Goal: Information Seeking & Learning: Find specific fact

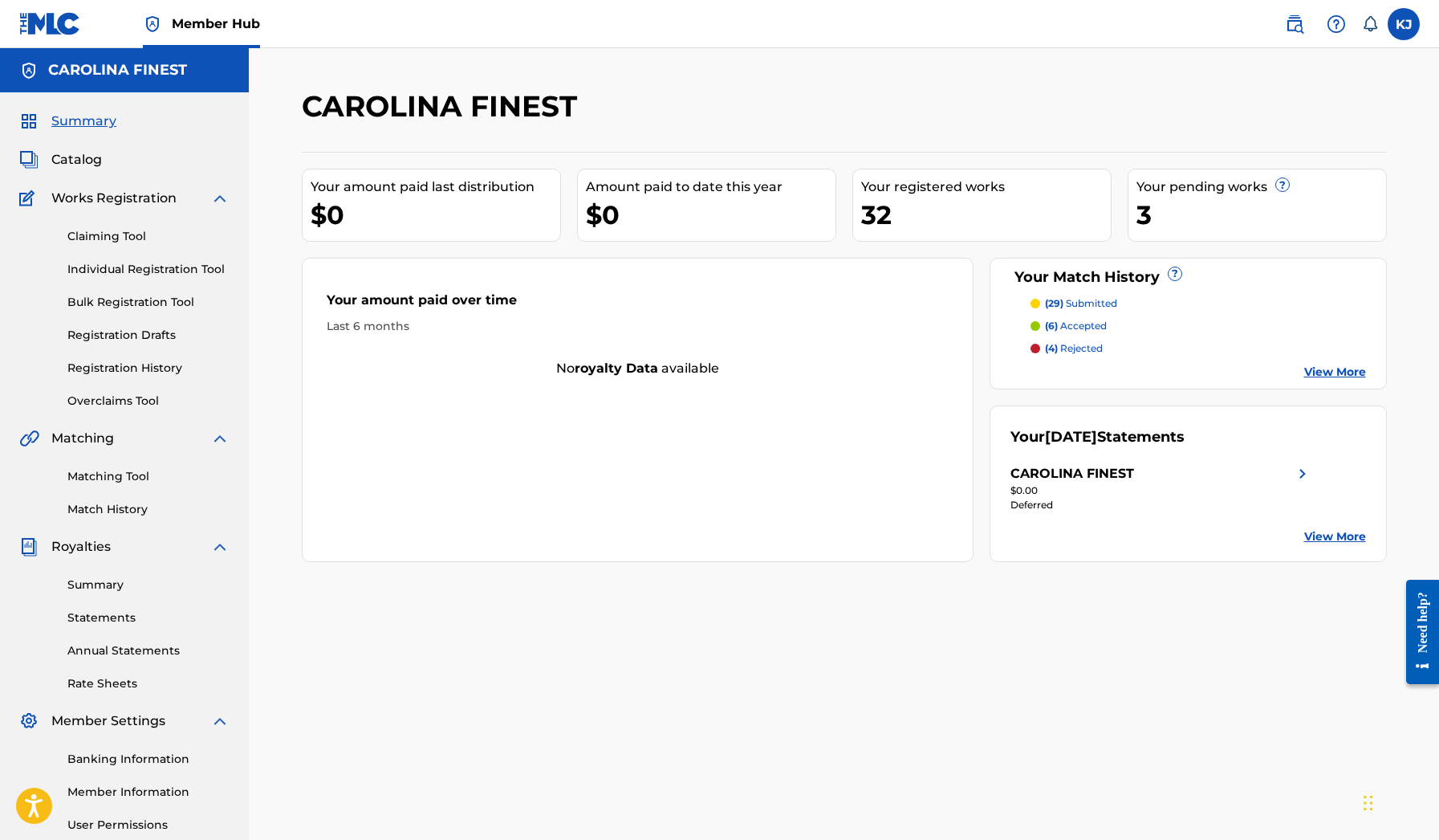
click at [1168, 212] on div "3" at bounding box center [1261, 214] width 249 height 36
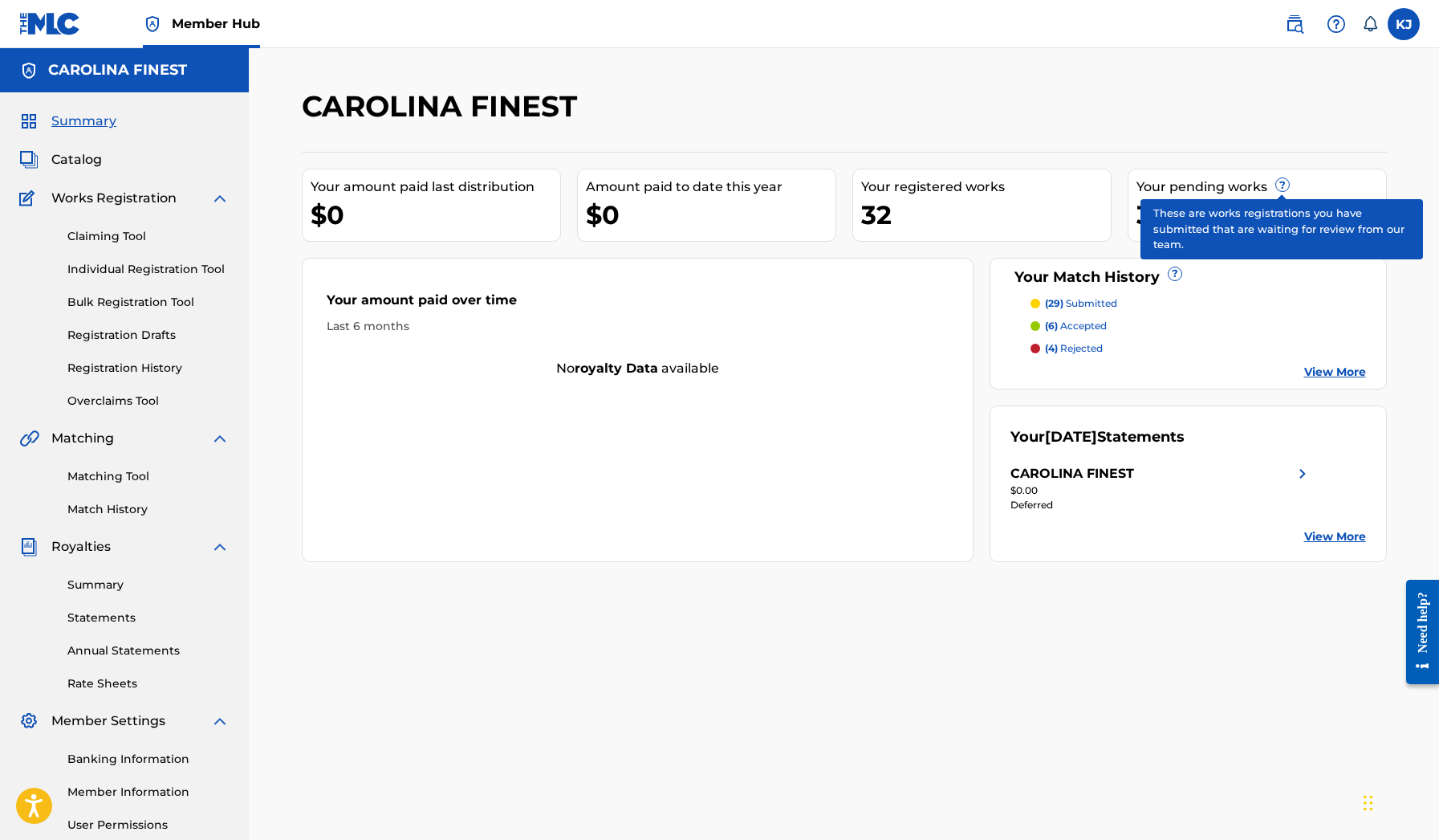
click at [1280, 185] on span "?" at bounding box center [1282, 184] width 13 height 13
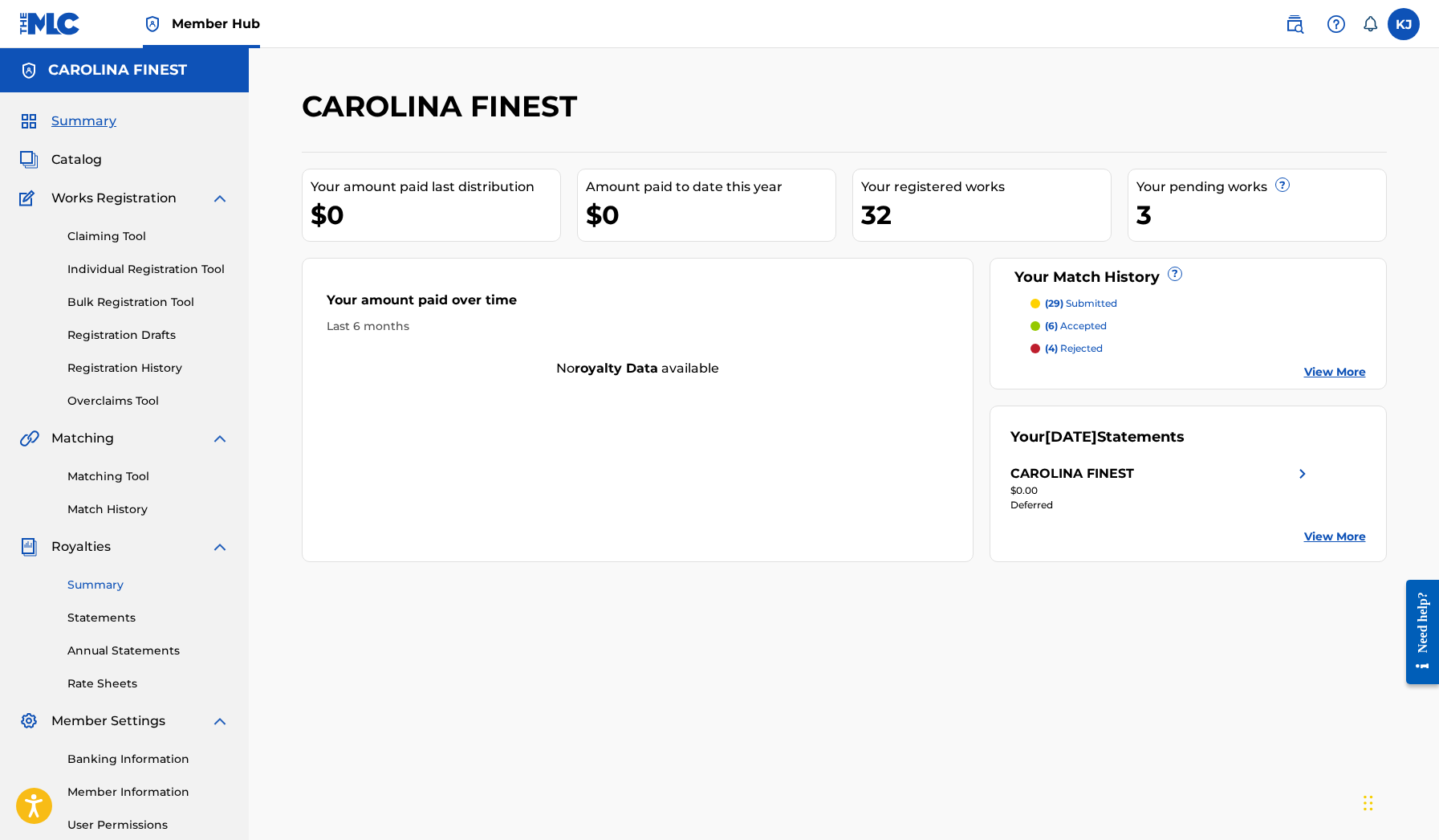
click at [99, 581] on link "Summary" at bounding box center [148, 585] width 162 height 17
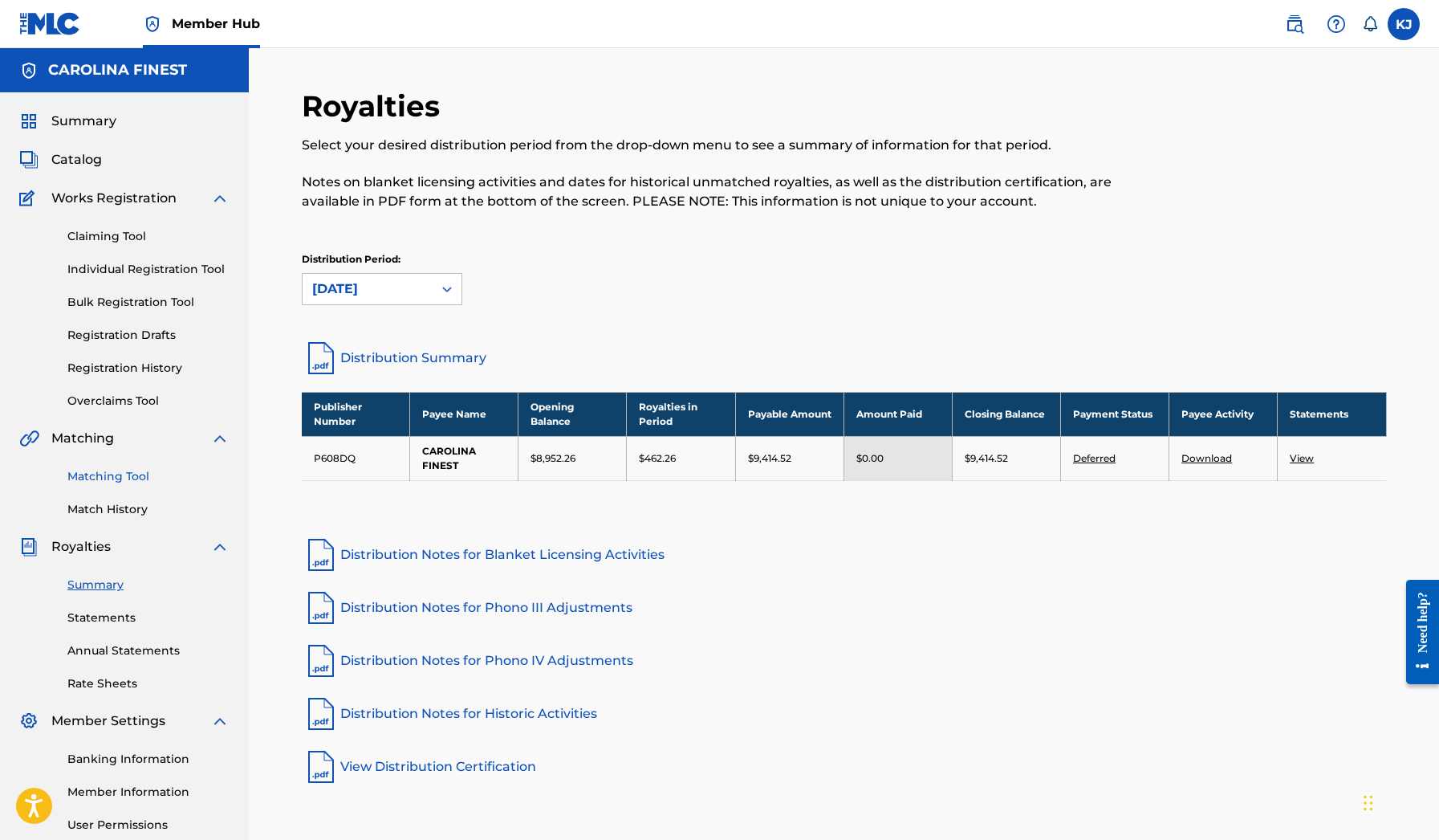
click at [129, 483] on link "Matching Tool" at bounding box center [148, 477] width 162 height 17
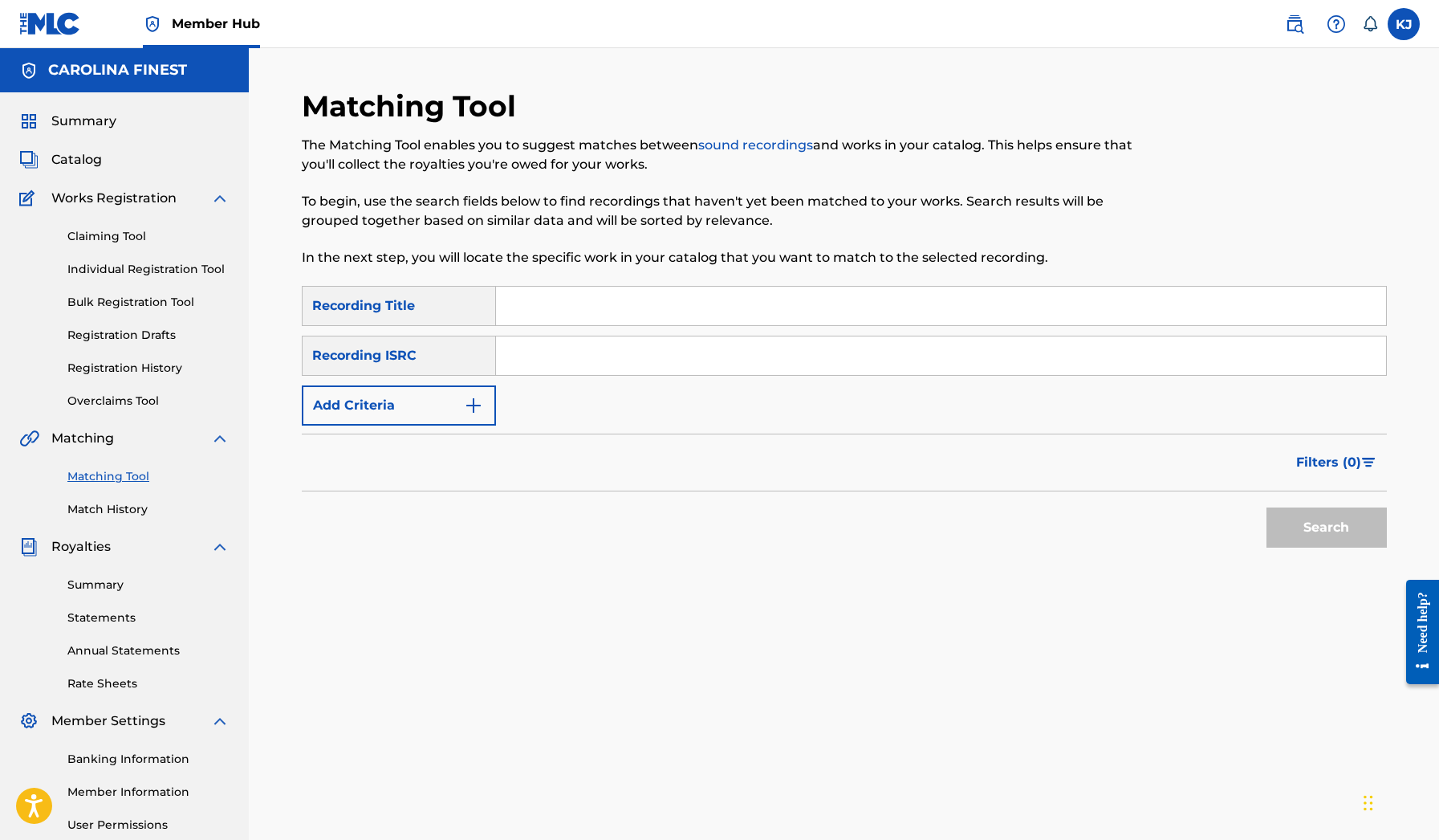
click at [551, 307] on input "Search Form" at bounding box center [941, 305] width 890 height 39
type input "i"
click at [468, 392] on button "Add Criteria" at bounding box center [399, 405] width 195 height 40
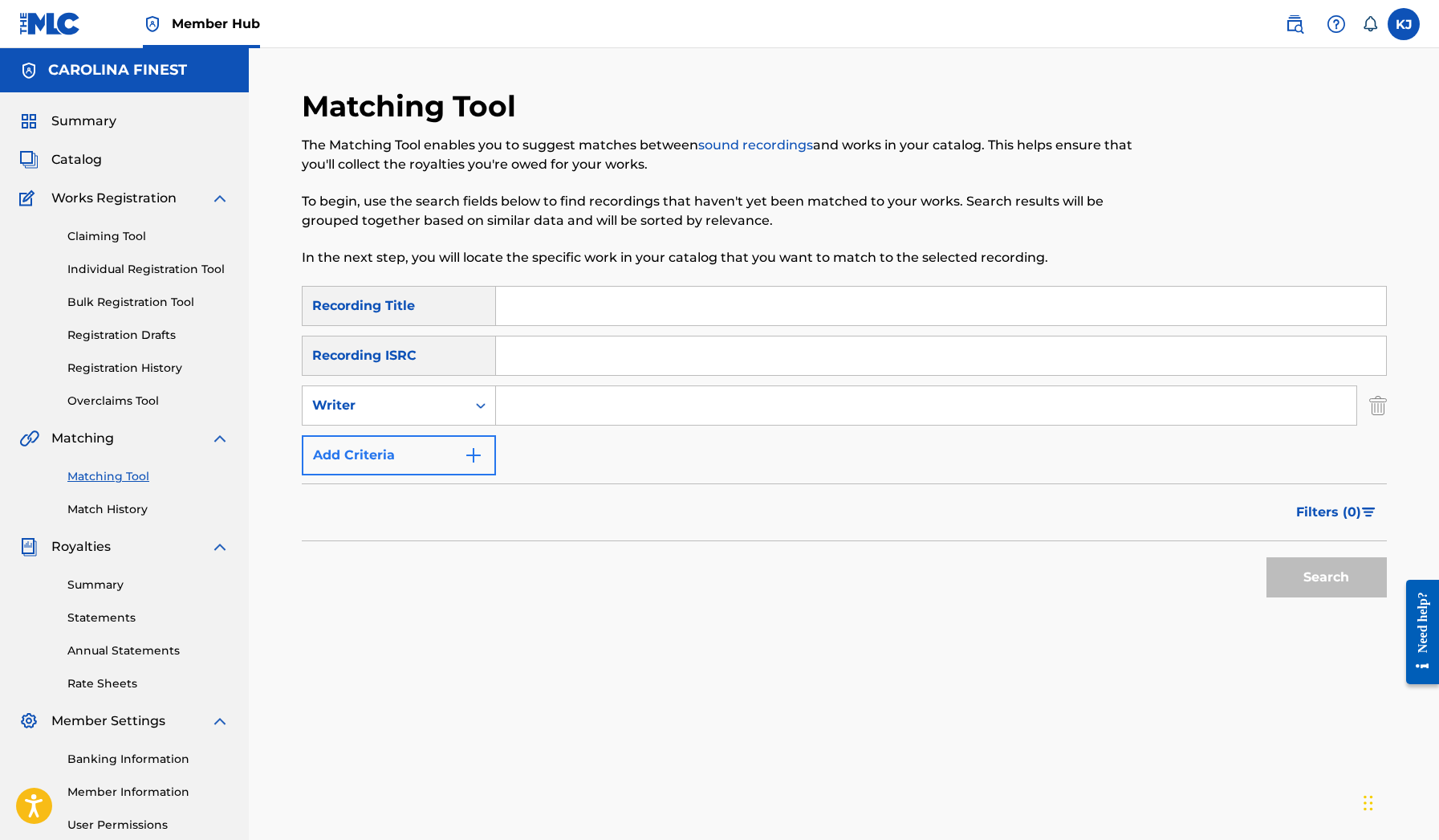
click at [487, 449] on button "Add Criteria" at bounding box center [399, 455] width 195 height 40
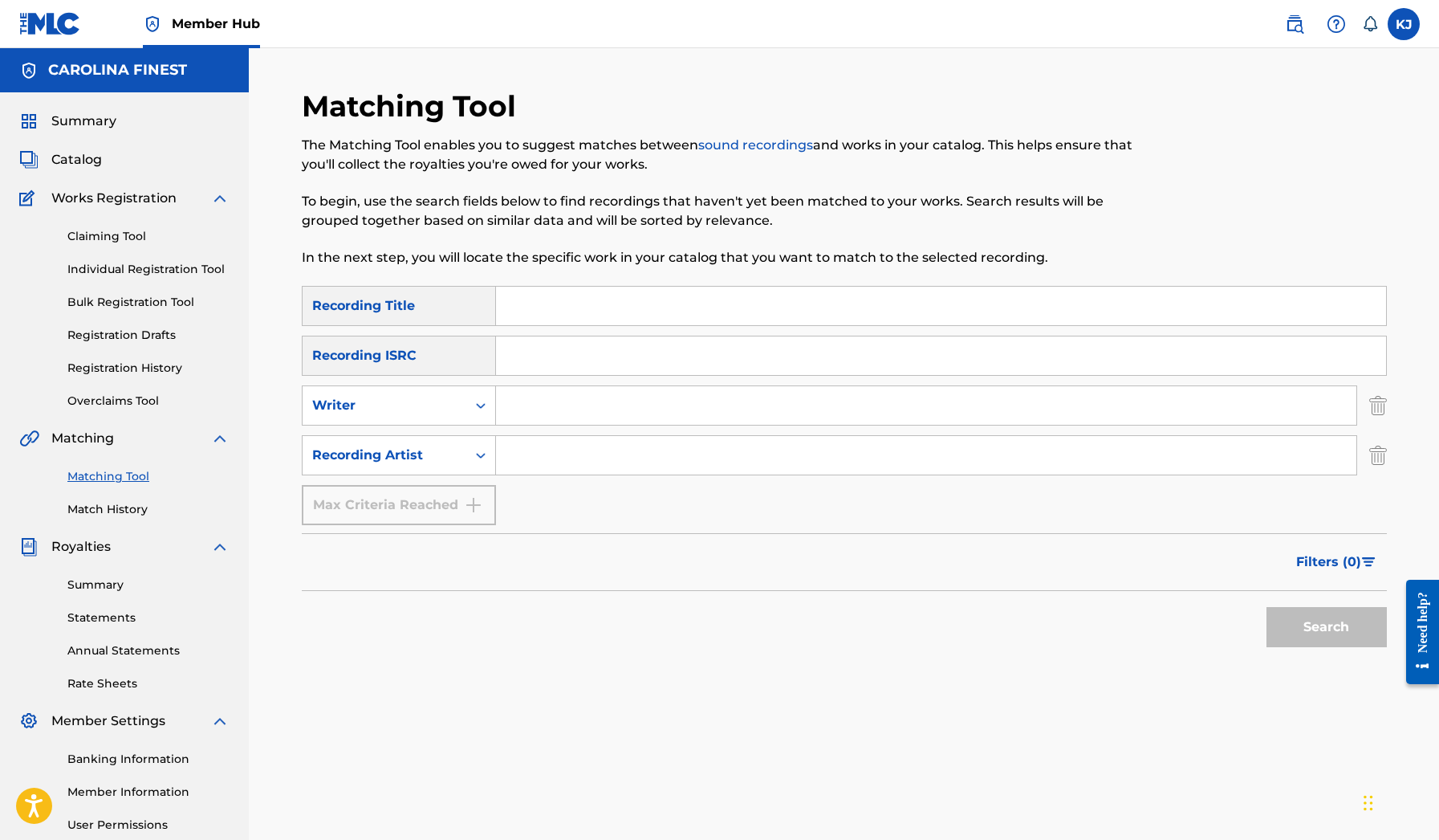
click at [546, 463] on input "Search Form" at bounding box center [926, 454] width 860 height 39
type input "gee money"
click at [1326, 627] on button "Search" at bounding box center [1327, 627] width 120 height 40
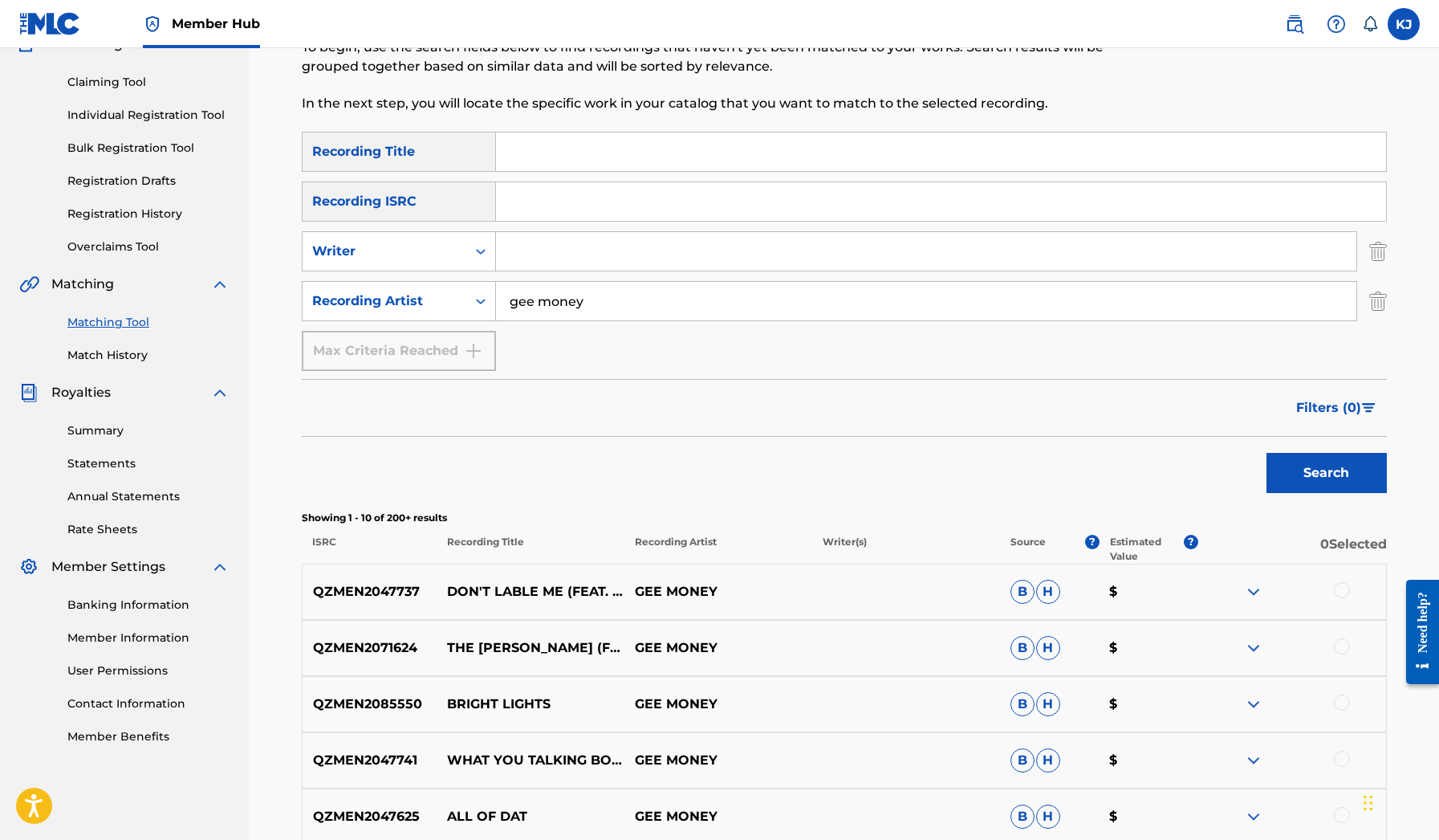
scroll to position [100, 0]
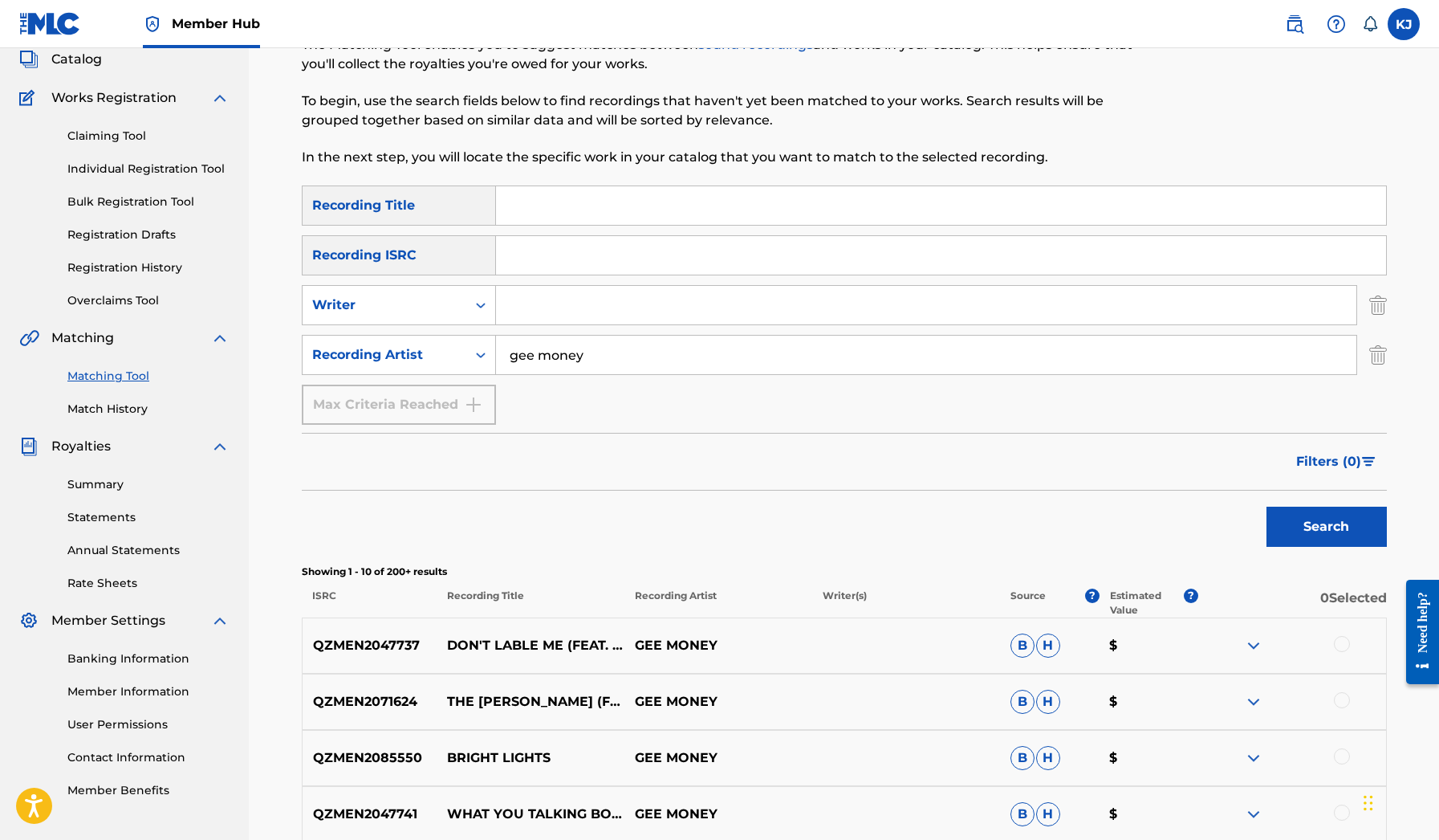
click at [521, 203] on input "Search Form" at bounding box center [941, 205] width 890 height 39
type input "industry"
click at [1326, 526] on button "Search" at bounding box center [1327, 526] width 120 height 40
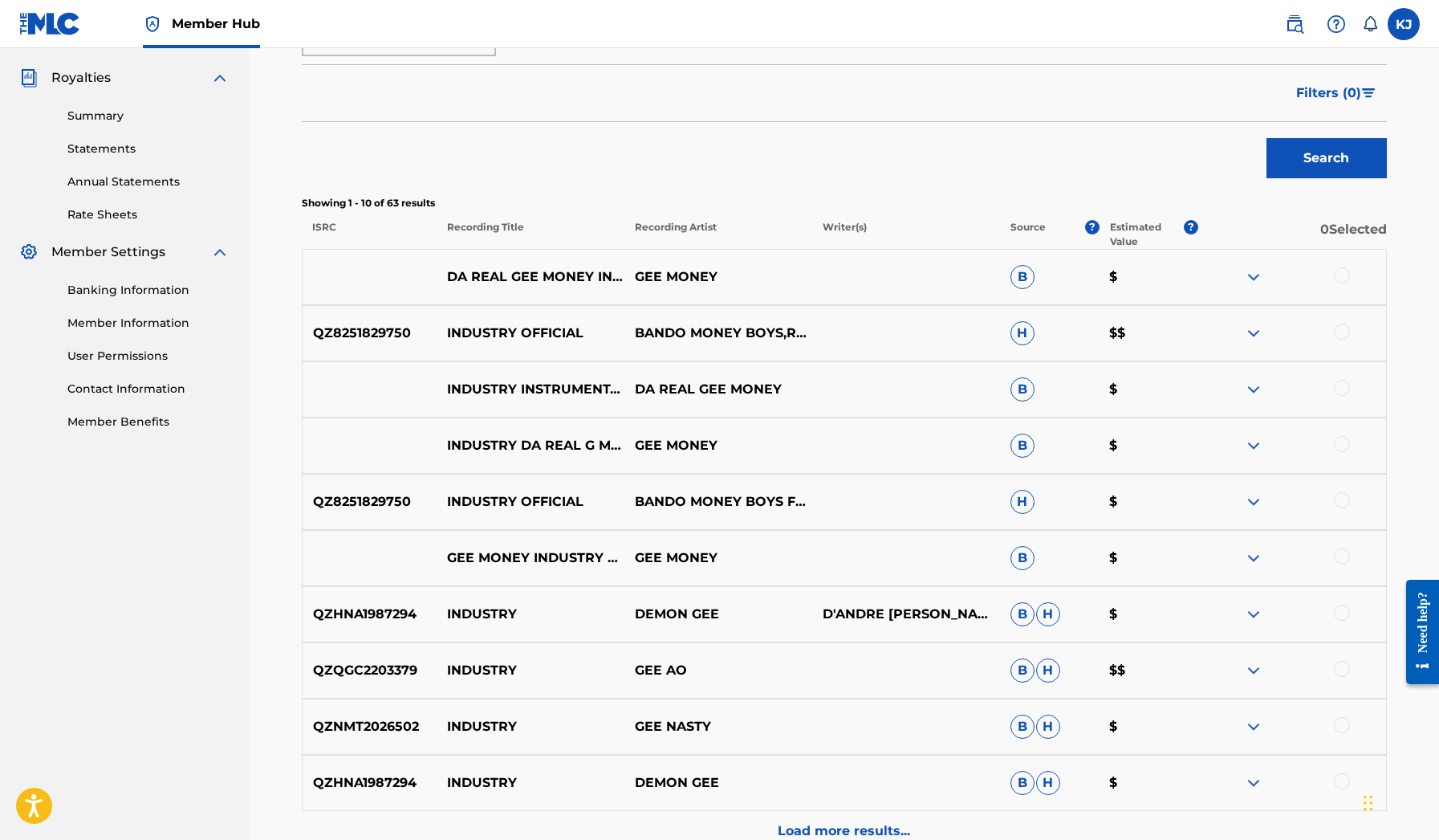
scroll to position [476, 0]
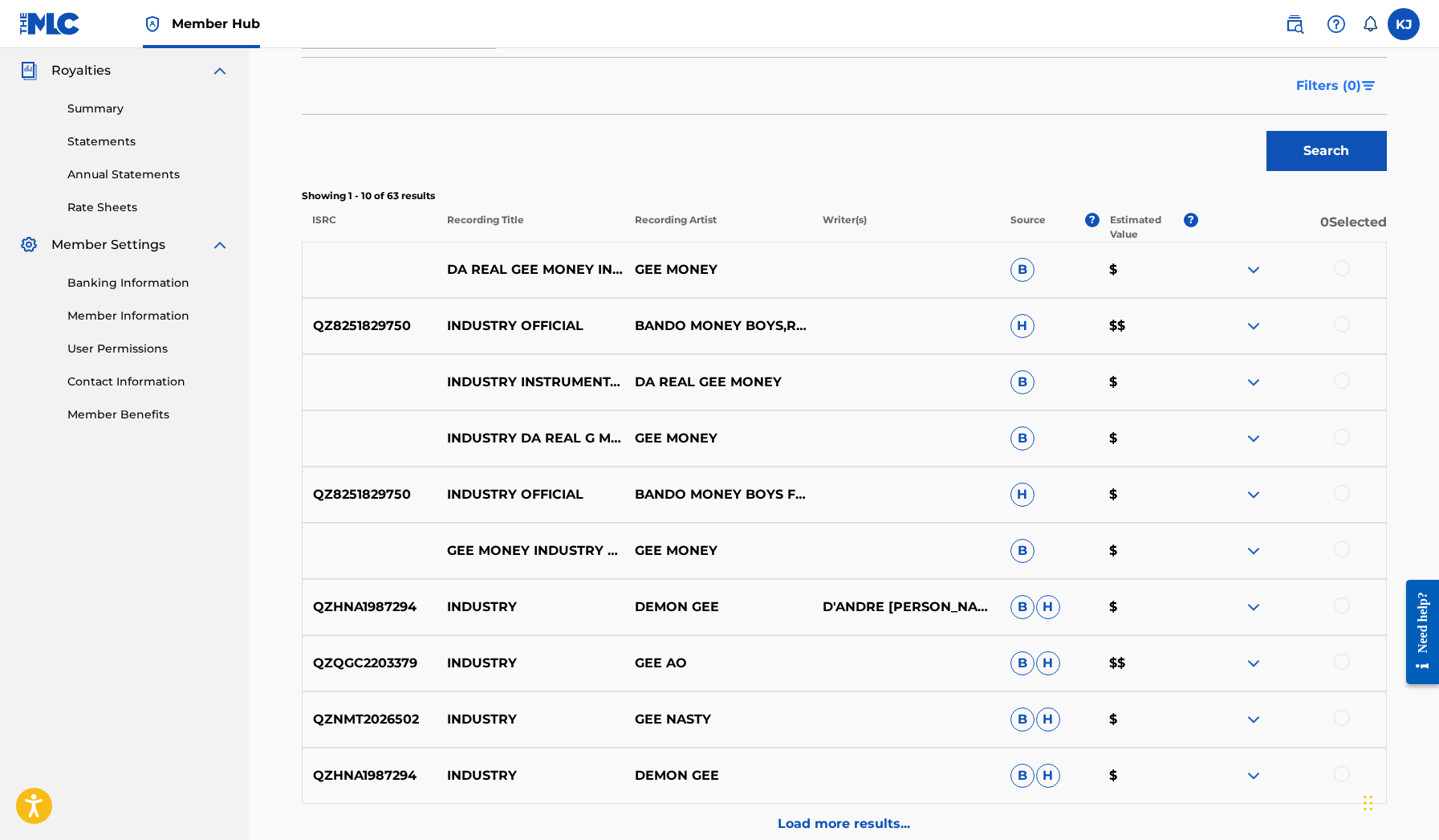
click at [1364, 93] on button "Filters ( 0 )" at bounding box center [1336, 86] width 100 height 40
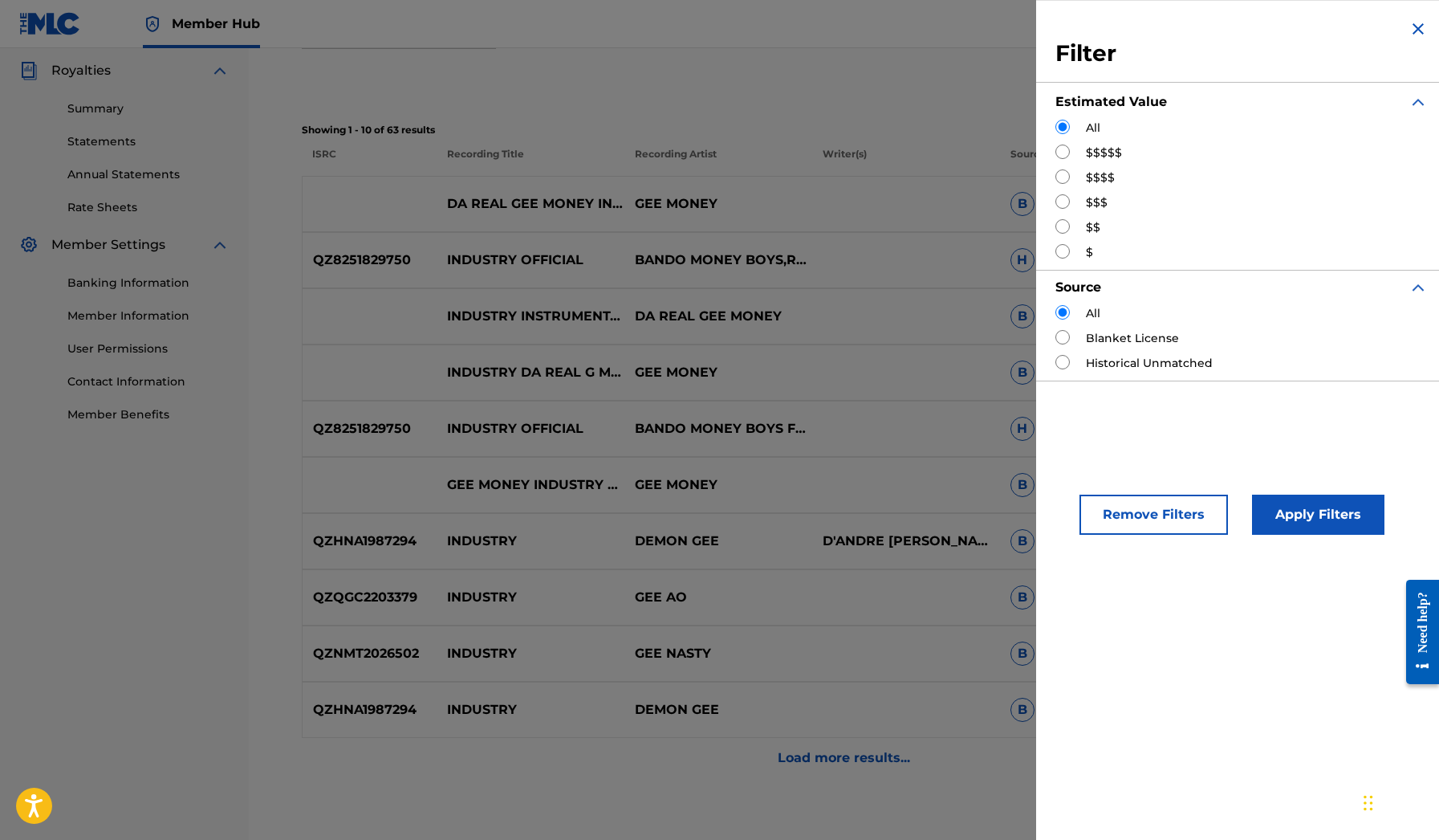
click at [1059, 155] on input "Search Form" at bounding box center [1062, 152] width 15 height 15
radio input "true"
click at [1325, 495] on button "Apply Filters" at bounding box center [1318, 514] width 133 height 40
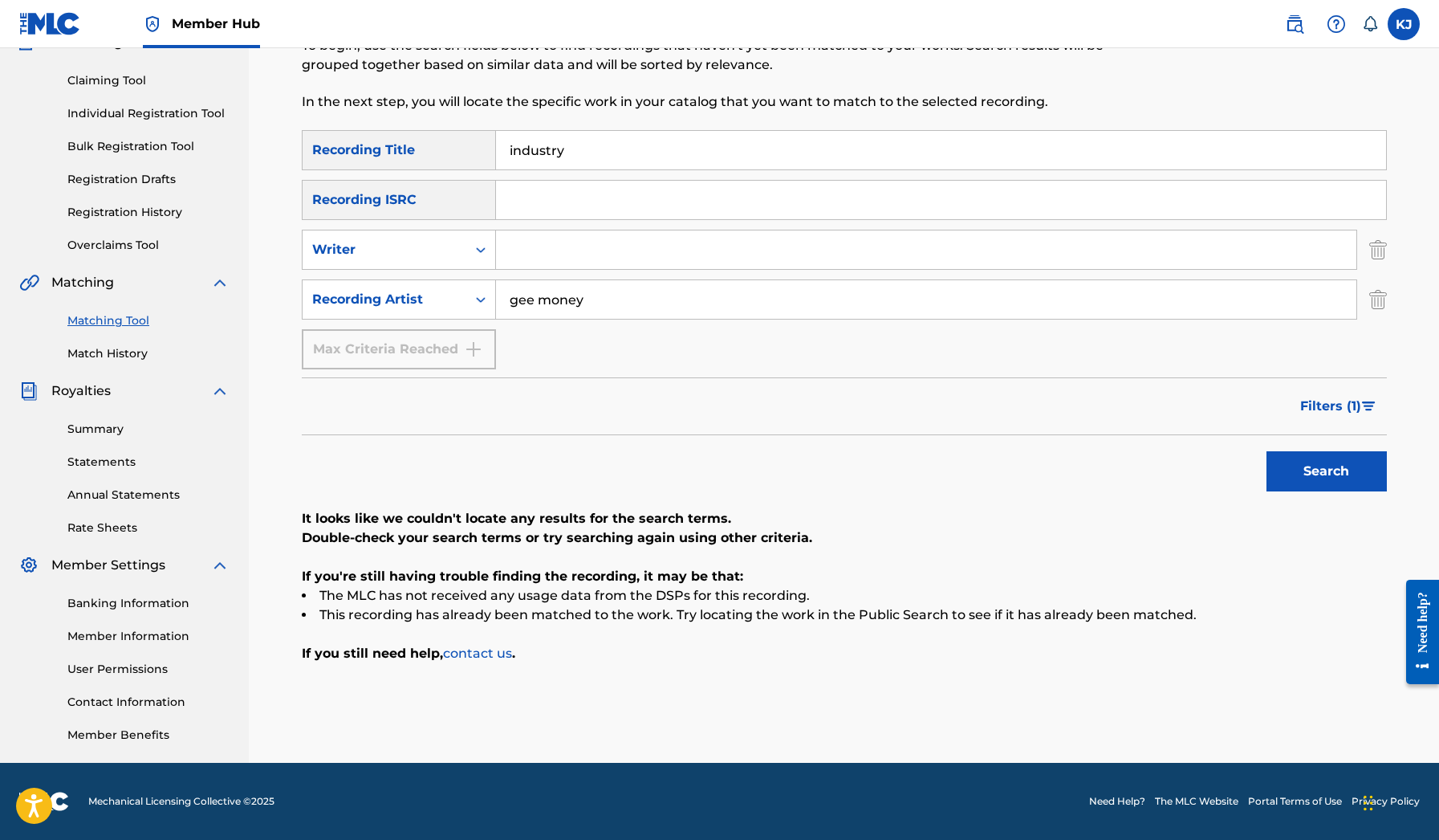
click at [587, 303] on input "gee money" at bounding box center [926, 299] width 860 height 39
click at [506, 149] on input "industry" at bounding box center [941, 150] width 890 height 39
type input "gee money industry"
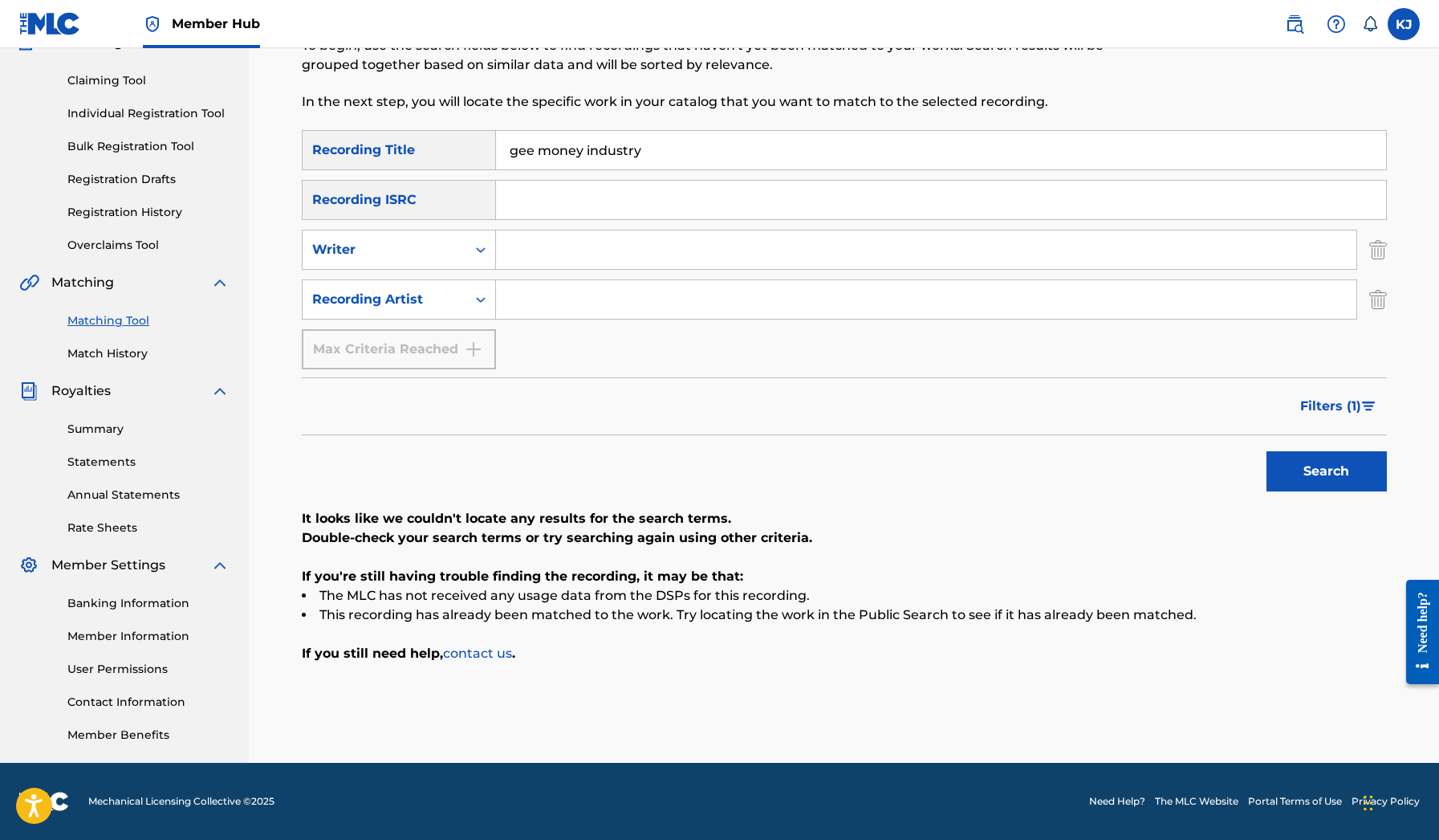
click at [1326, 471] on button "Search" at bounding box center [1327, 471] width 120 height 40
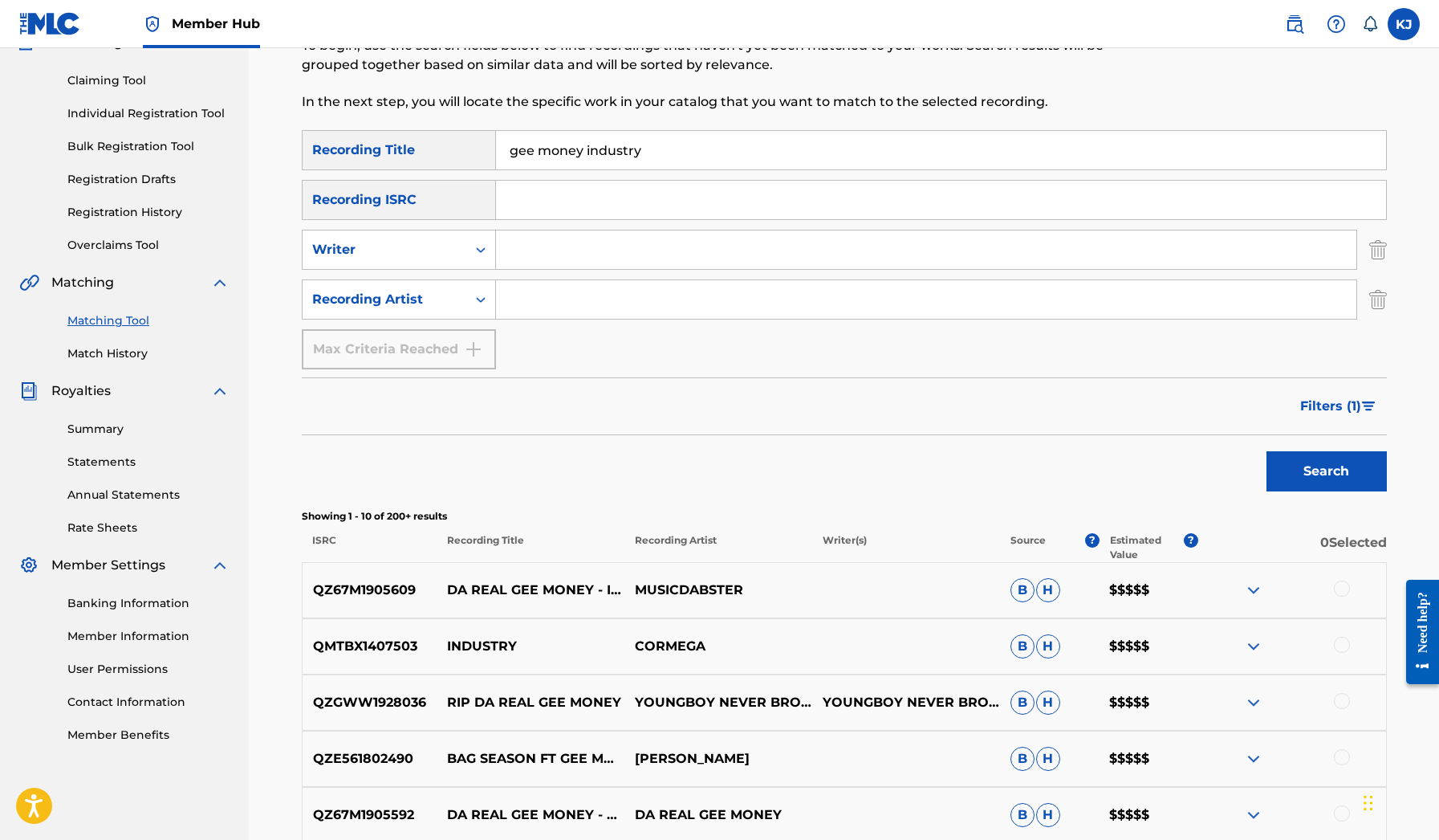
click at [1261, 589] on img at bounding box center [1254, 590] width 19 height 19
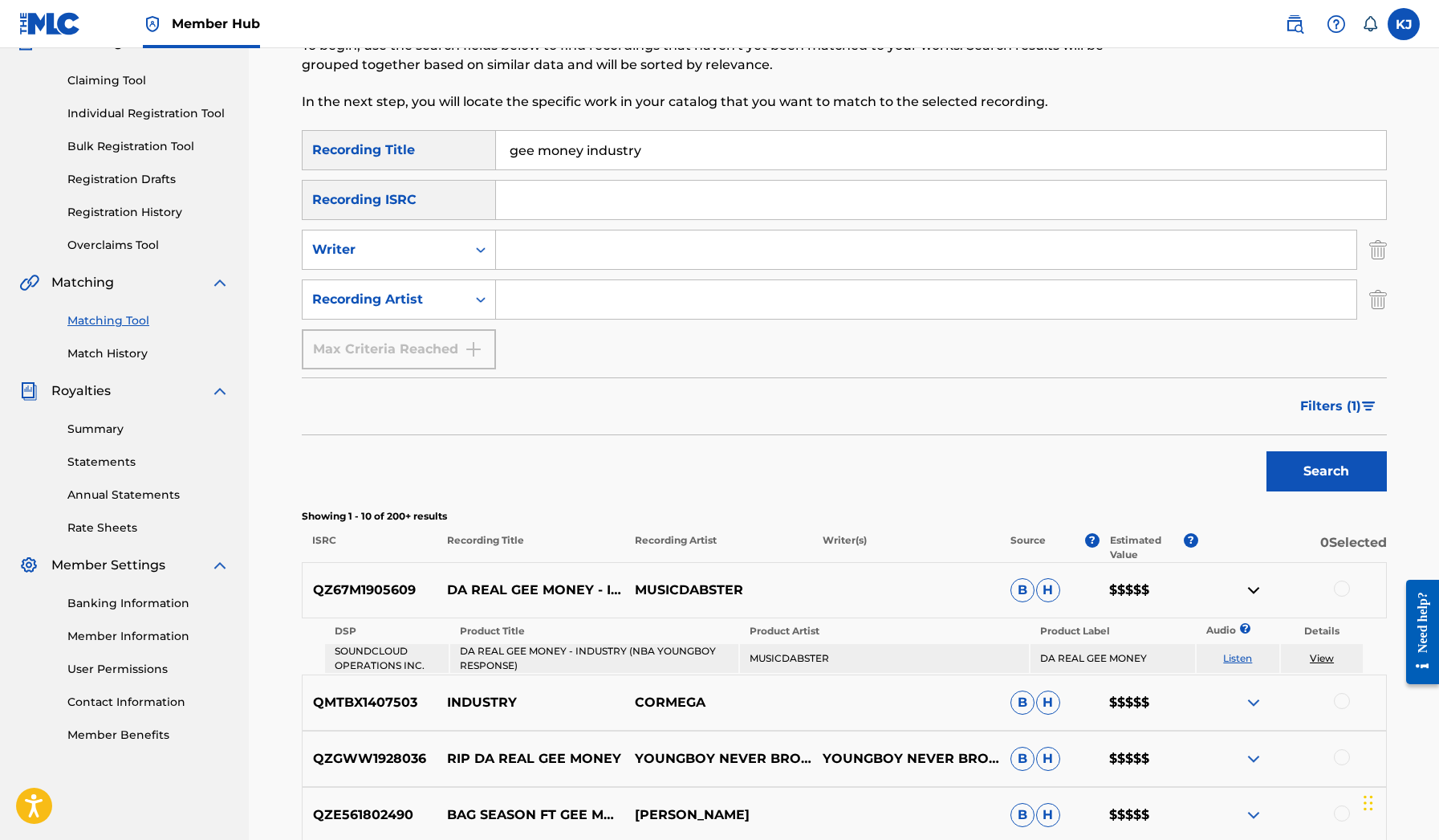
click at [1242, 656] on link "Listen" at bounding box center [1238, 657] width 29 height 12
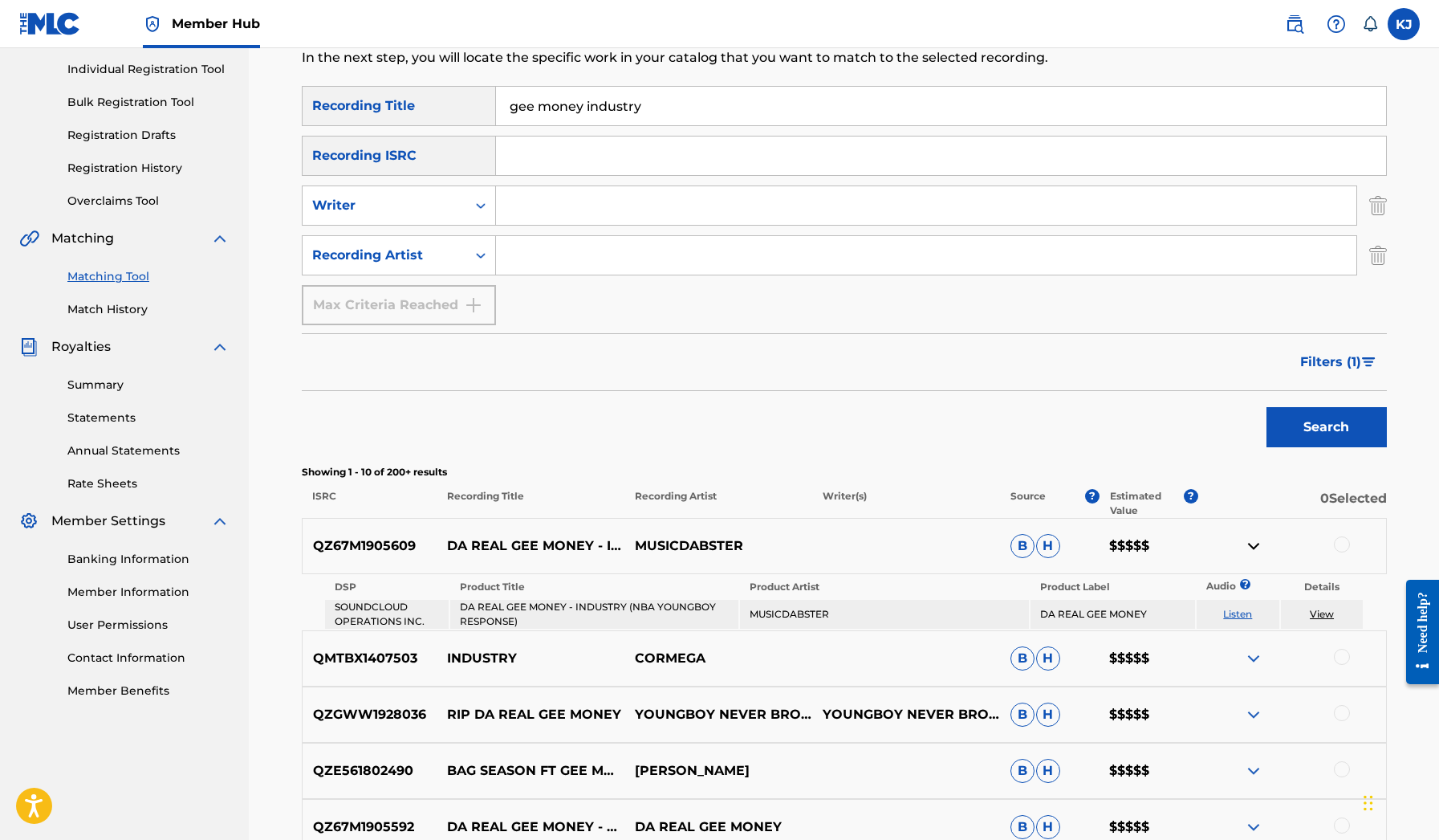
scroll to position [201, 0]
click at [136, 314] on link "Match History" at bounding box center [148, 309] width 162 height 17
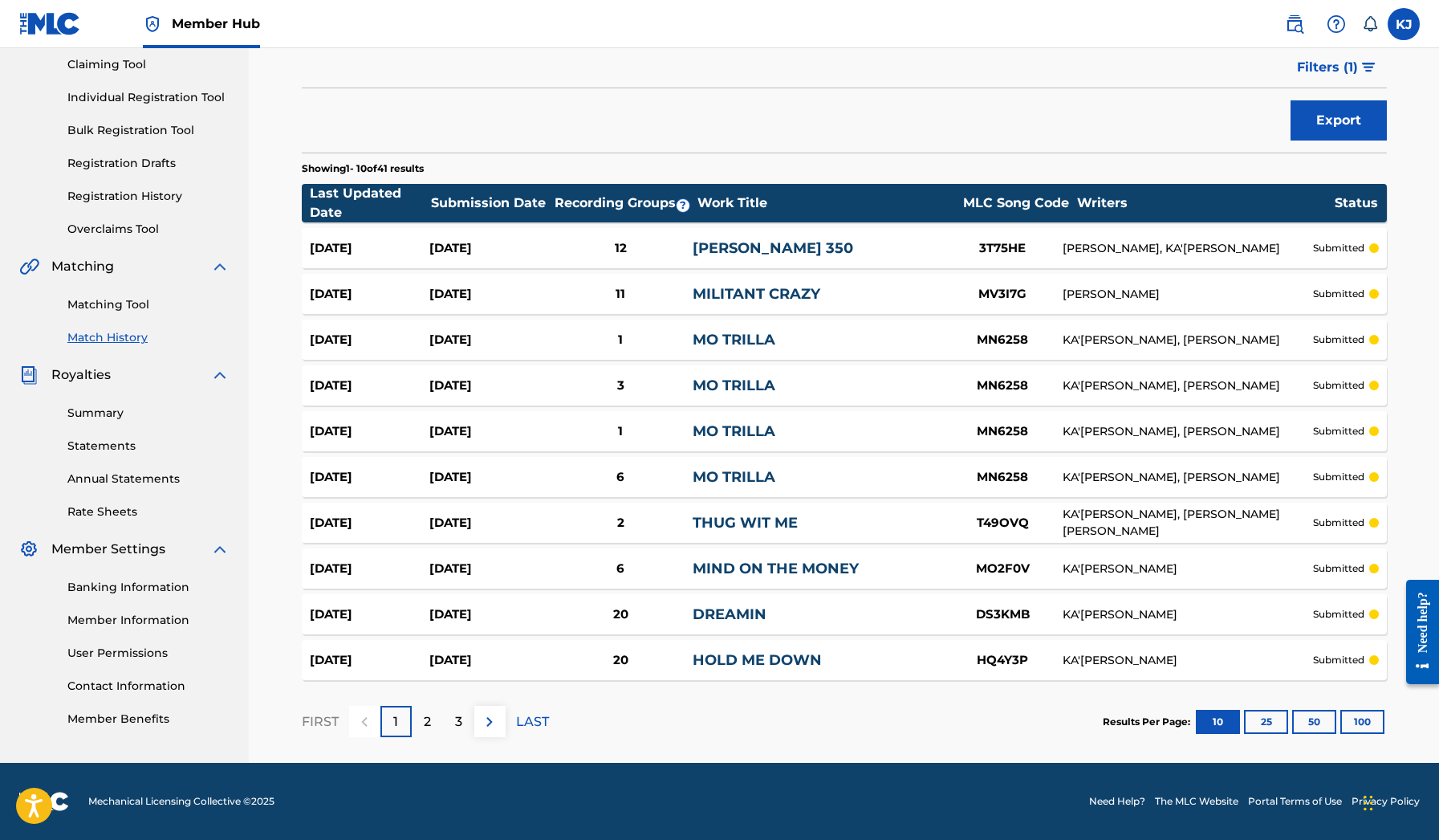
scroll to position [171, 0]
click at [423, 724] on p "2" at bounding box center [427, 722] width 7 height 19
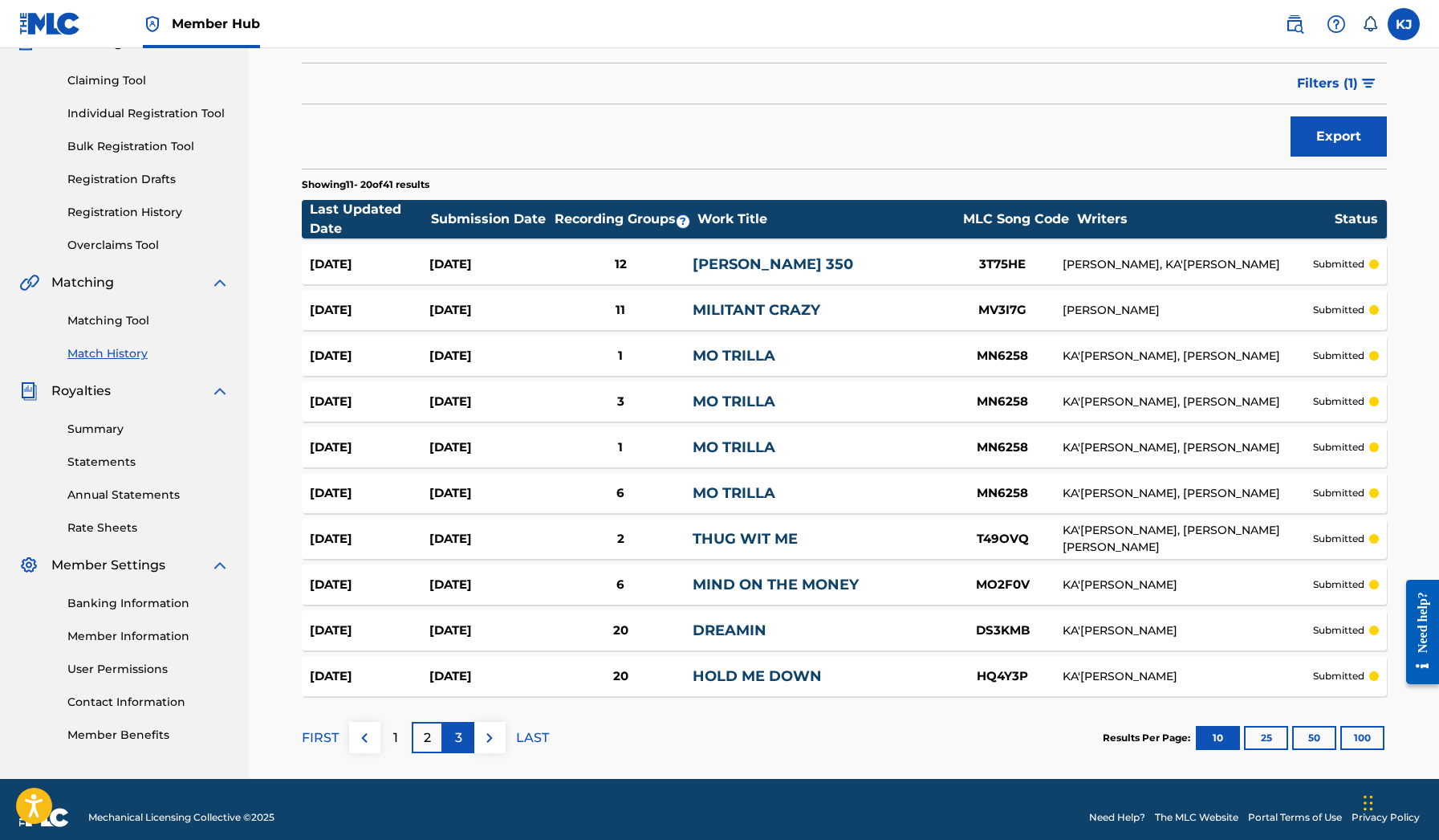
click at [447, 737] on div "3" at bounding box center [459, 737] width 32 height 32
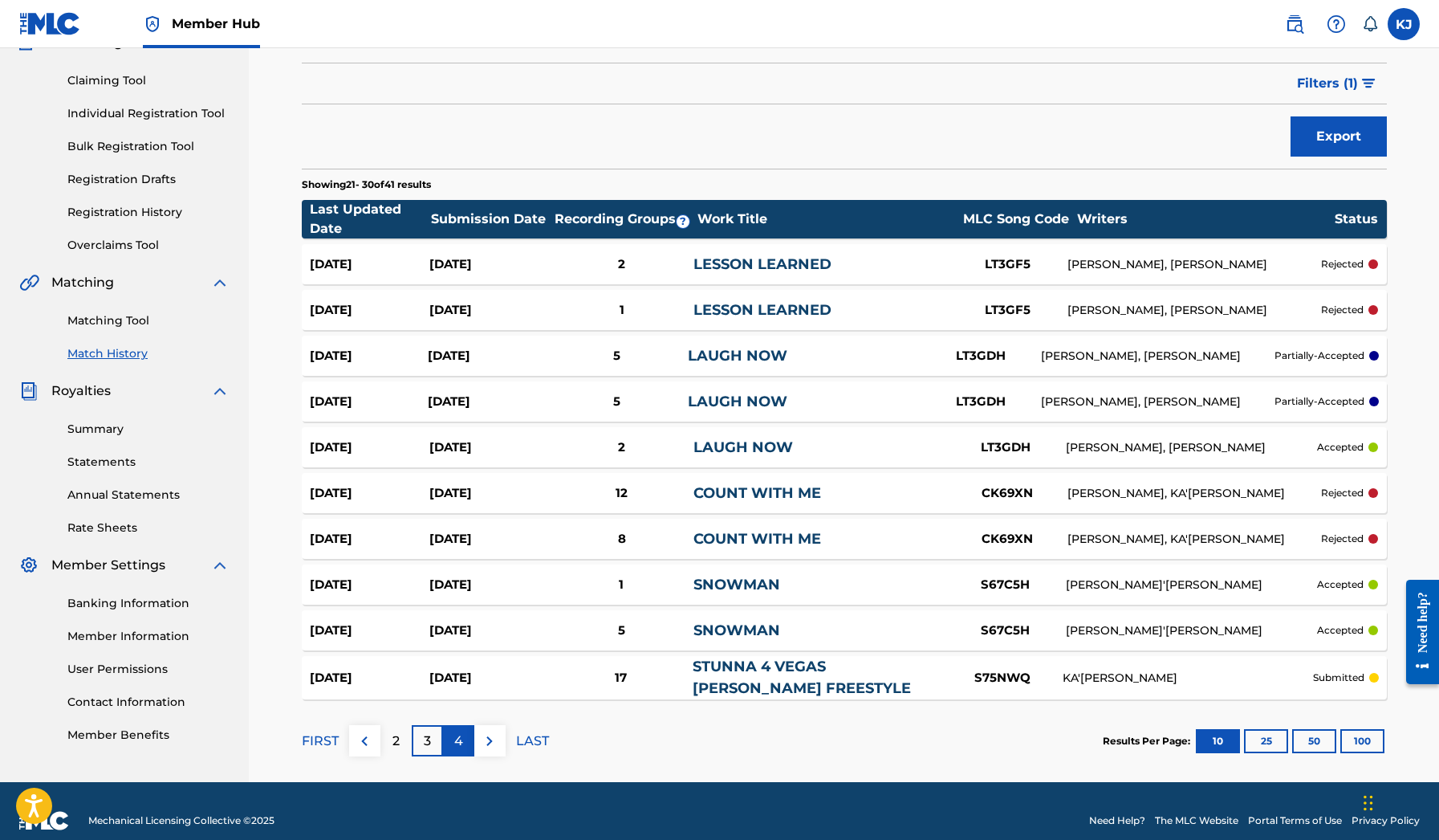
click at [461, 738] on p "4" at bounding box center [459, 741] width 9 height 19
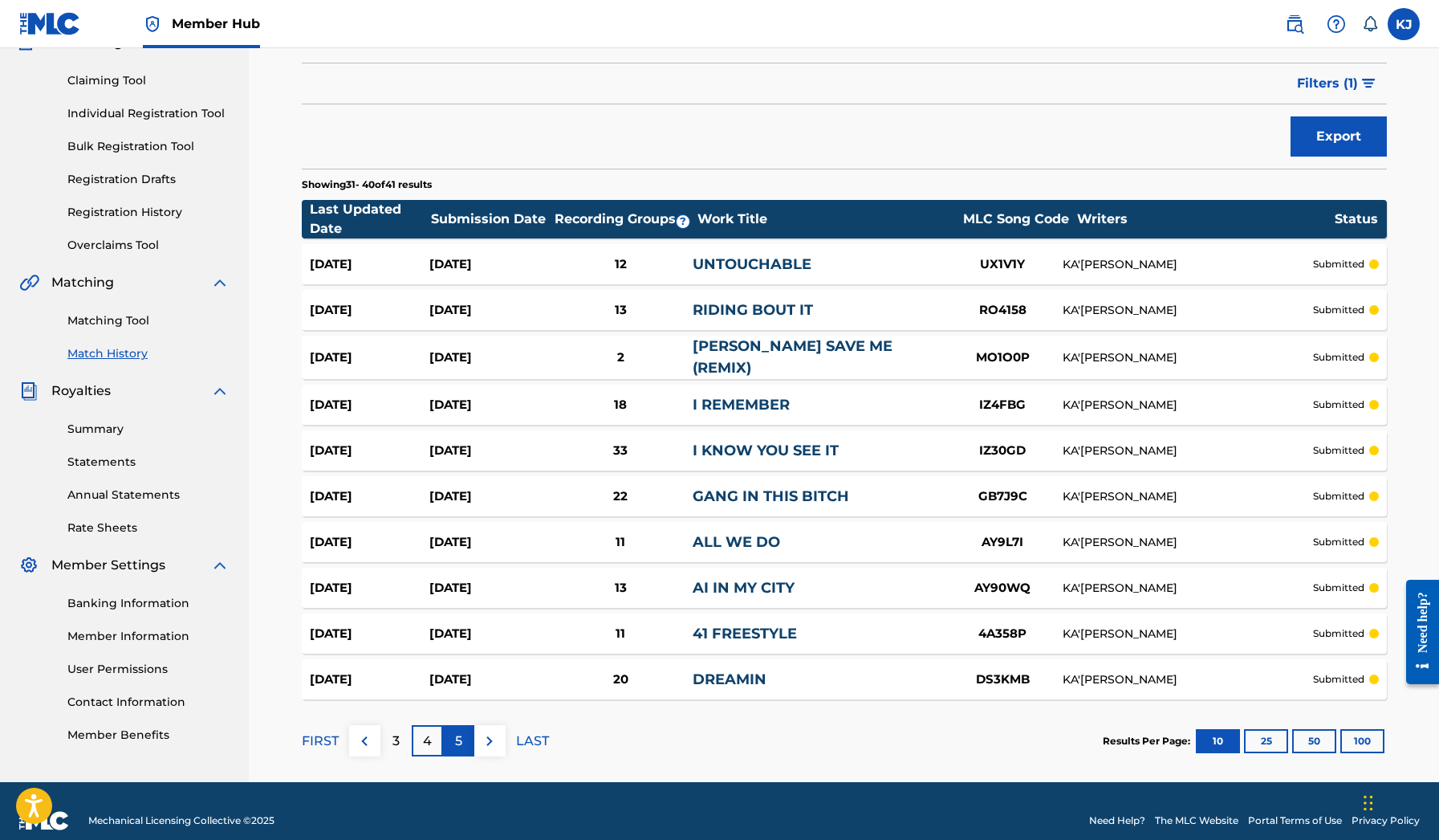
click at [455, 735] on p "5" at bounding box center [459, 741] width 7 height 19
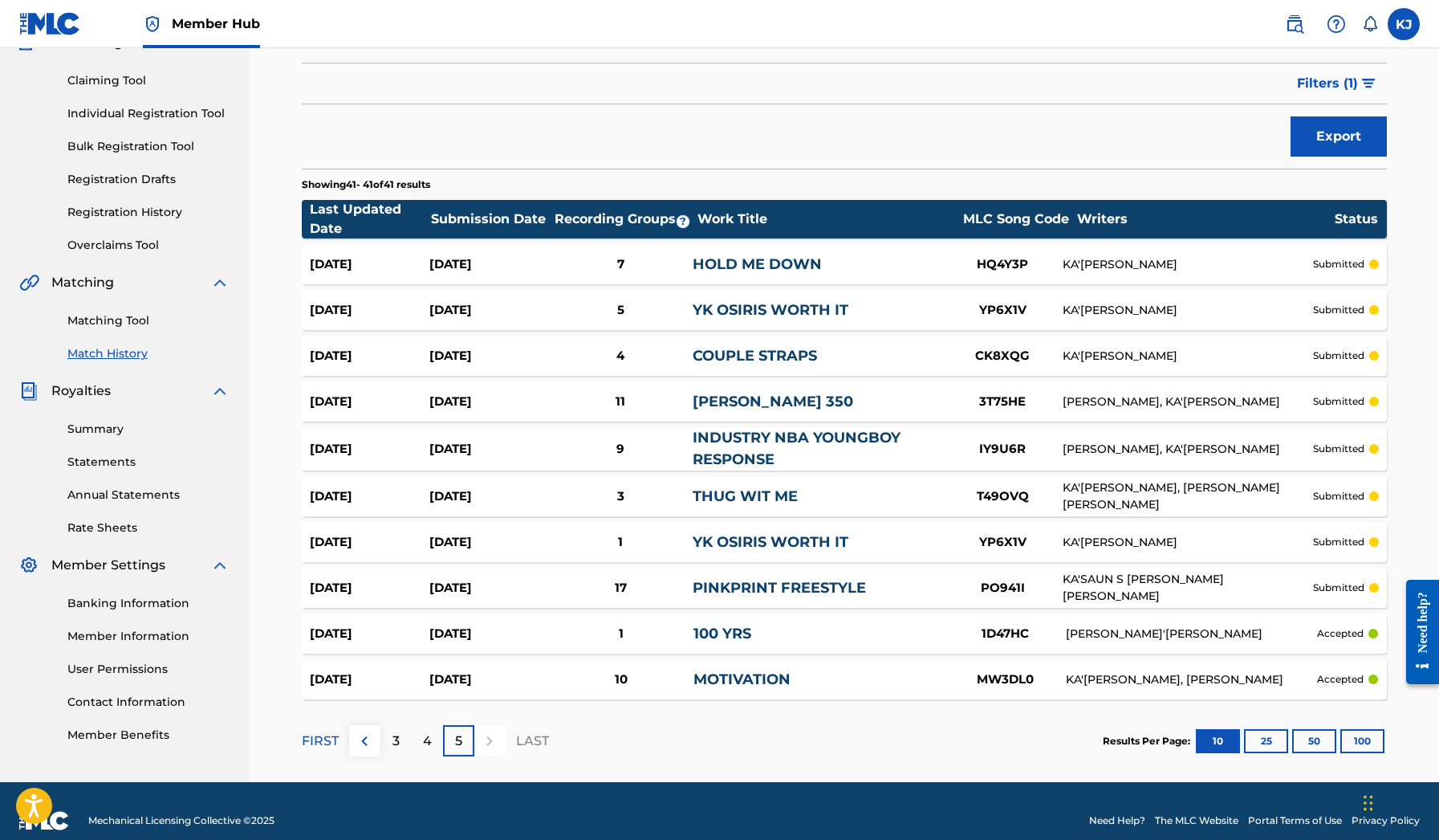
click at [729, 440] on link "INDUSTRY NBA YOUNGBOY RESPONSE" at bounding box center [796, 448] width 208 height 39
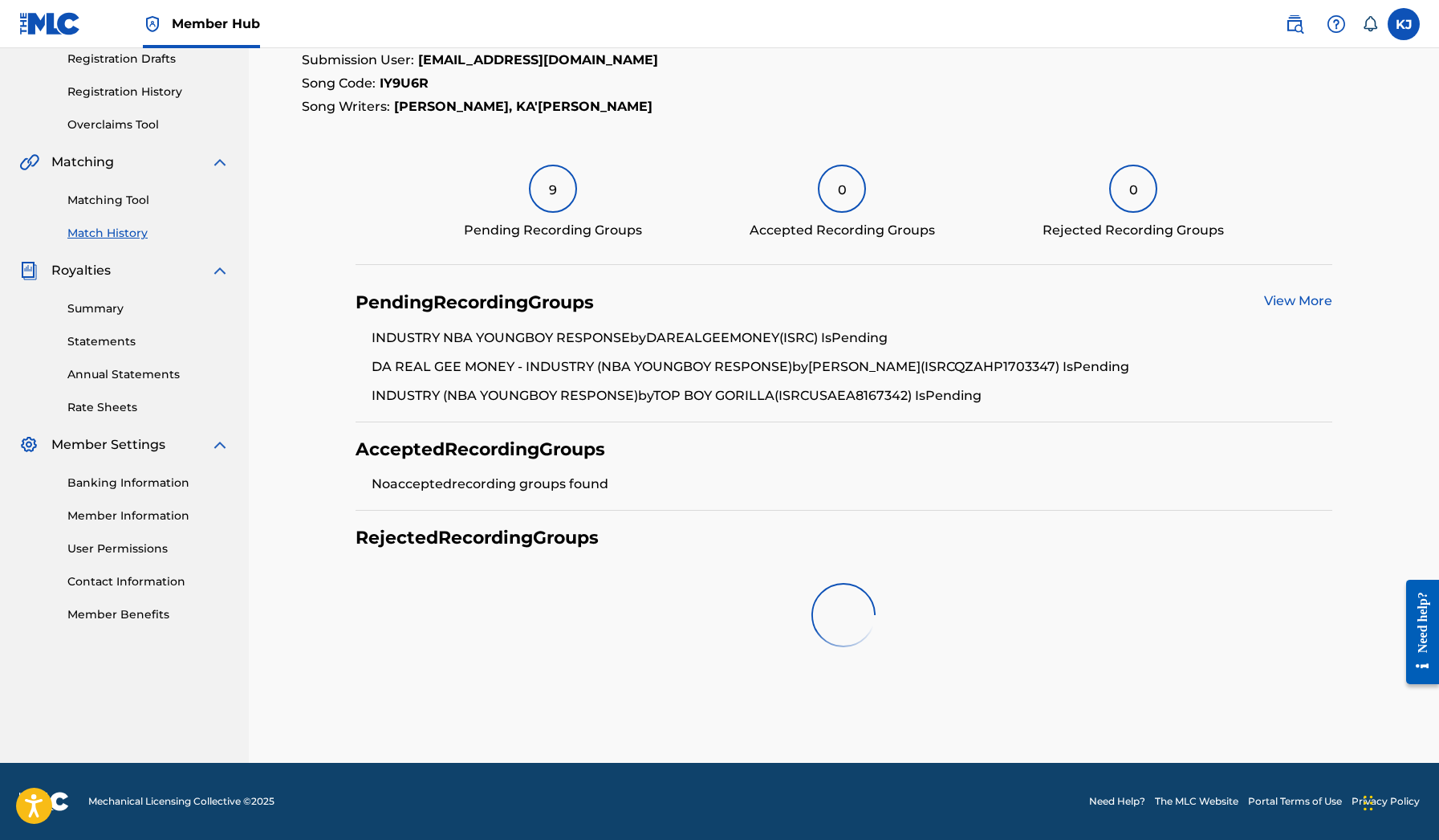
scroll to position [191, 0]
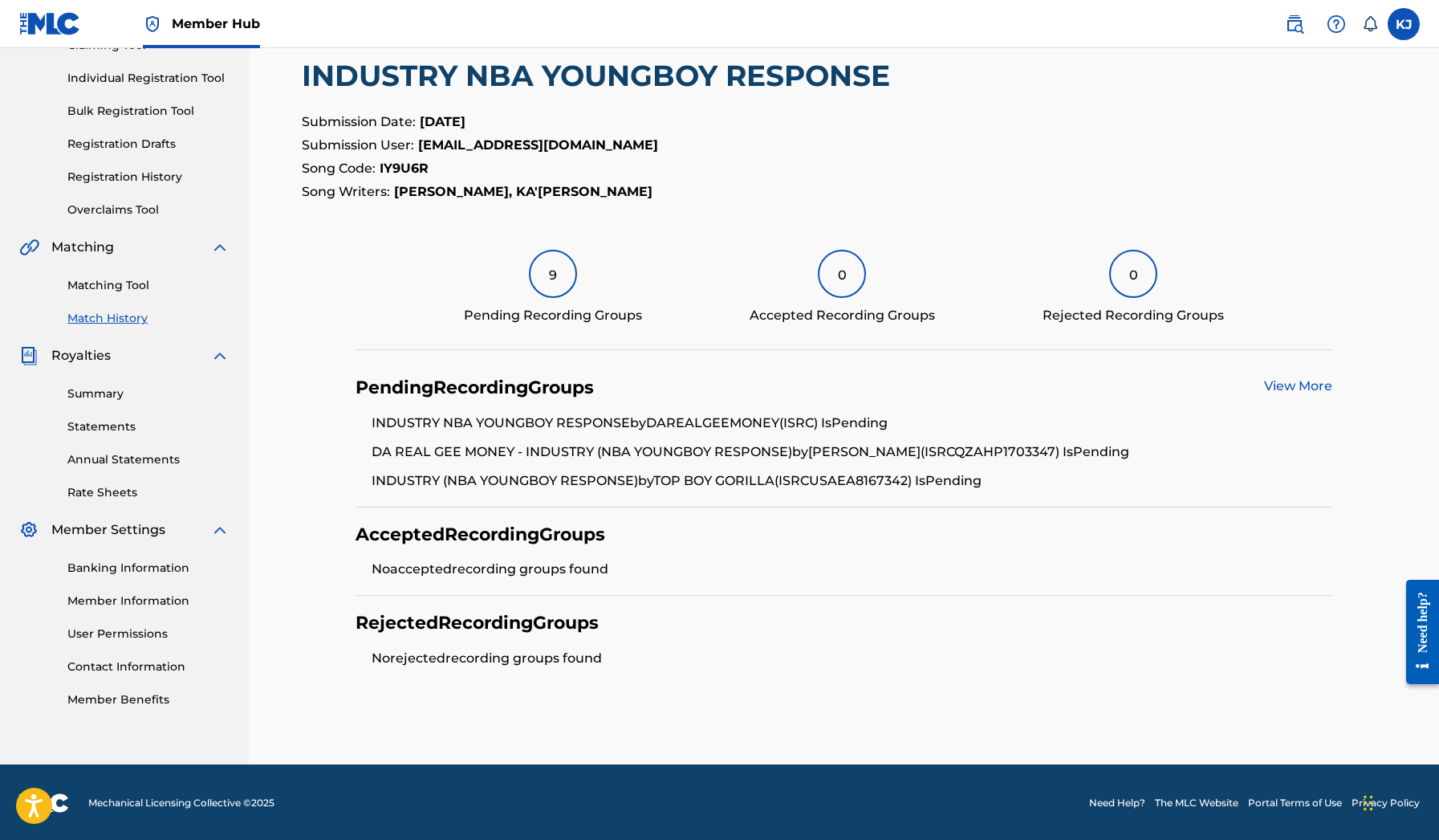
click at [1291, 386] on link "View More" at bounding box center [1298, 386] width 69 height 15
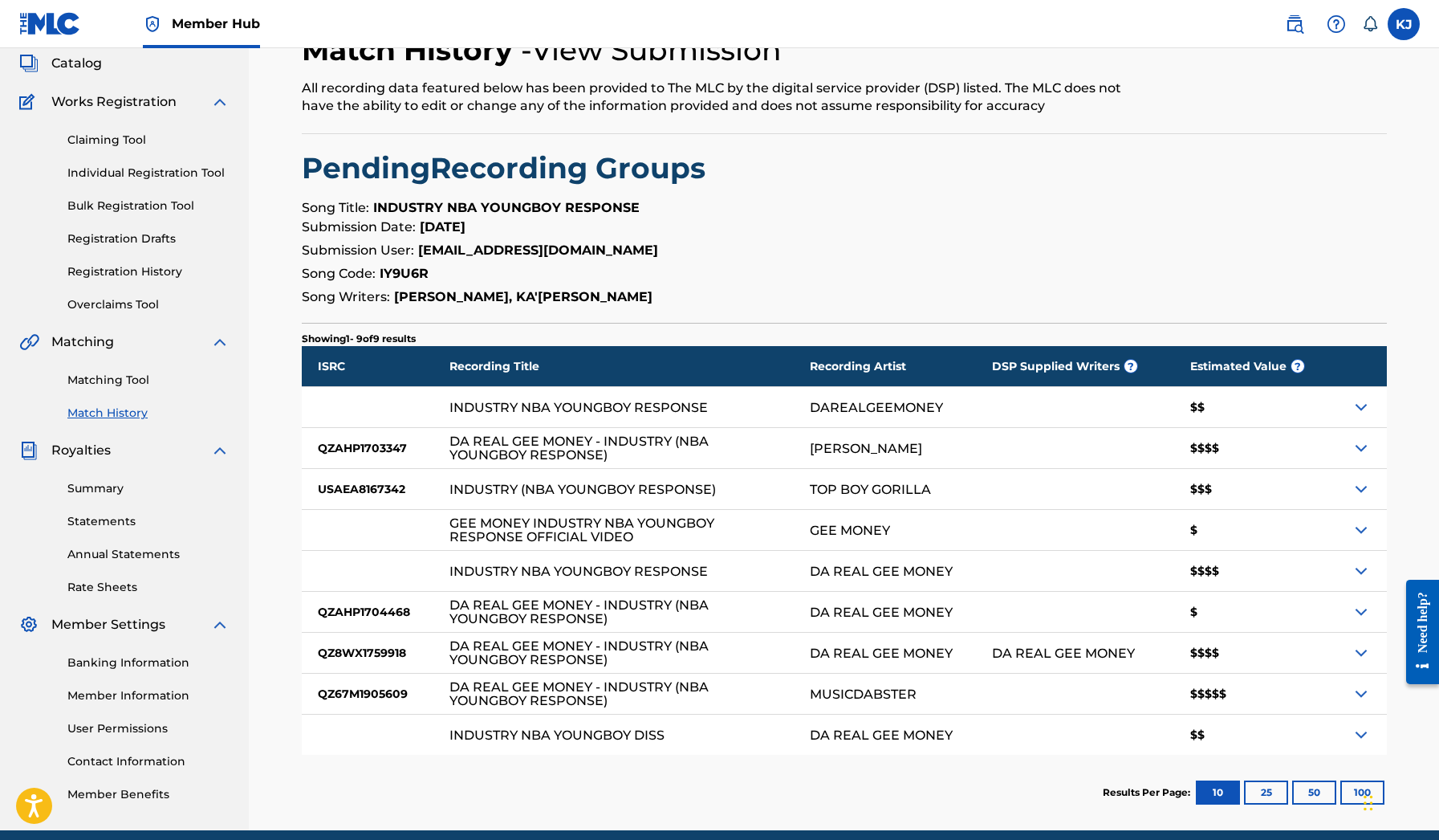
scroll to position [112, 0]
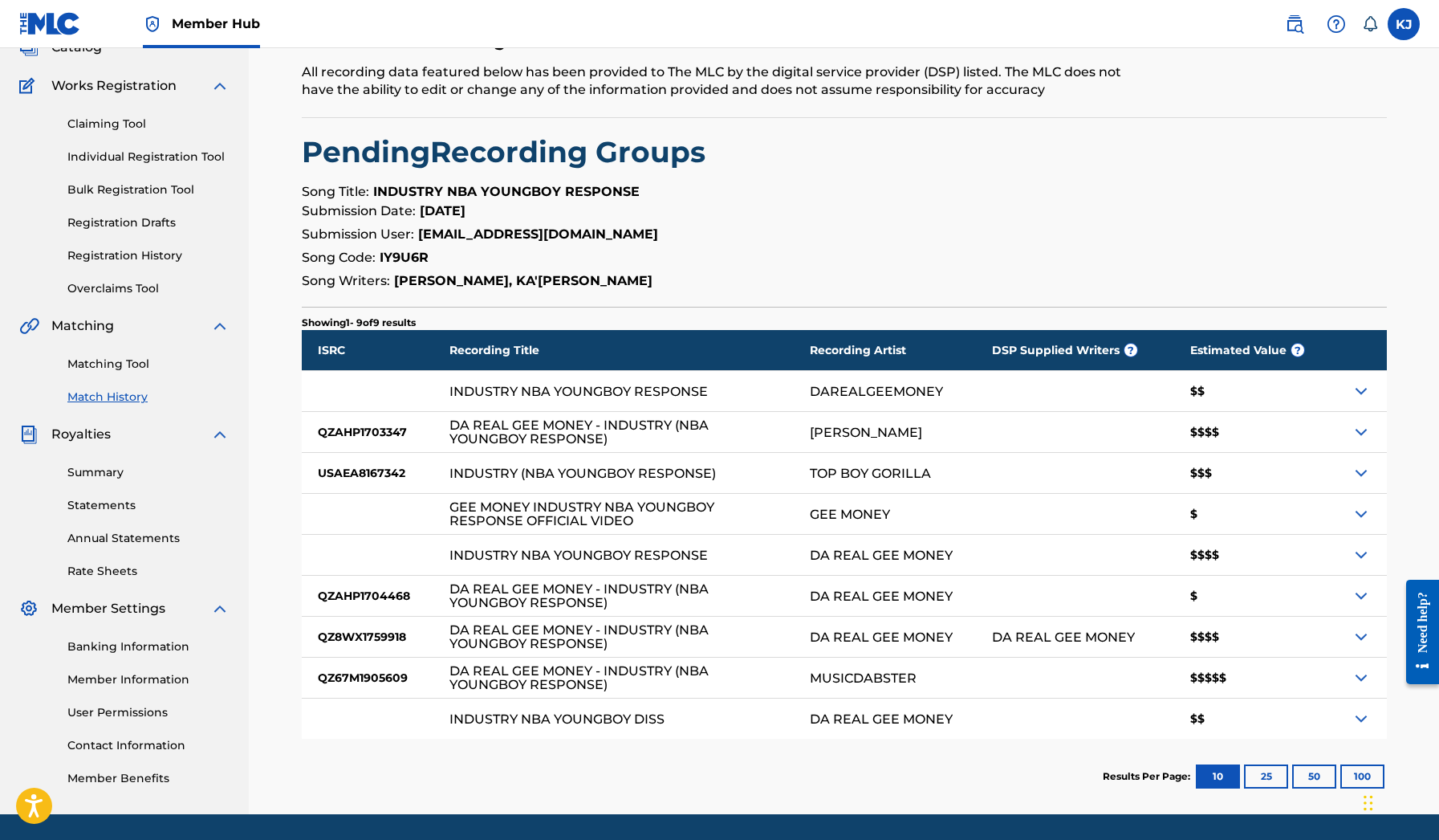
click at [1363, 677] on img at bounding box center [1361, 677] width 19 height 19
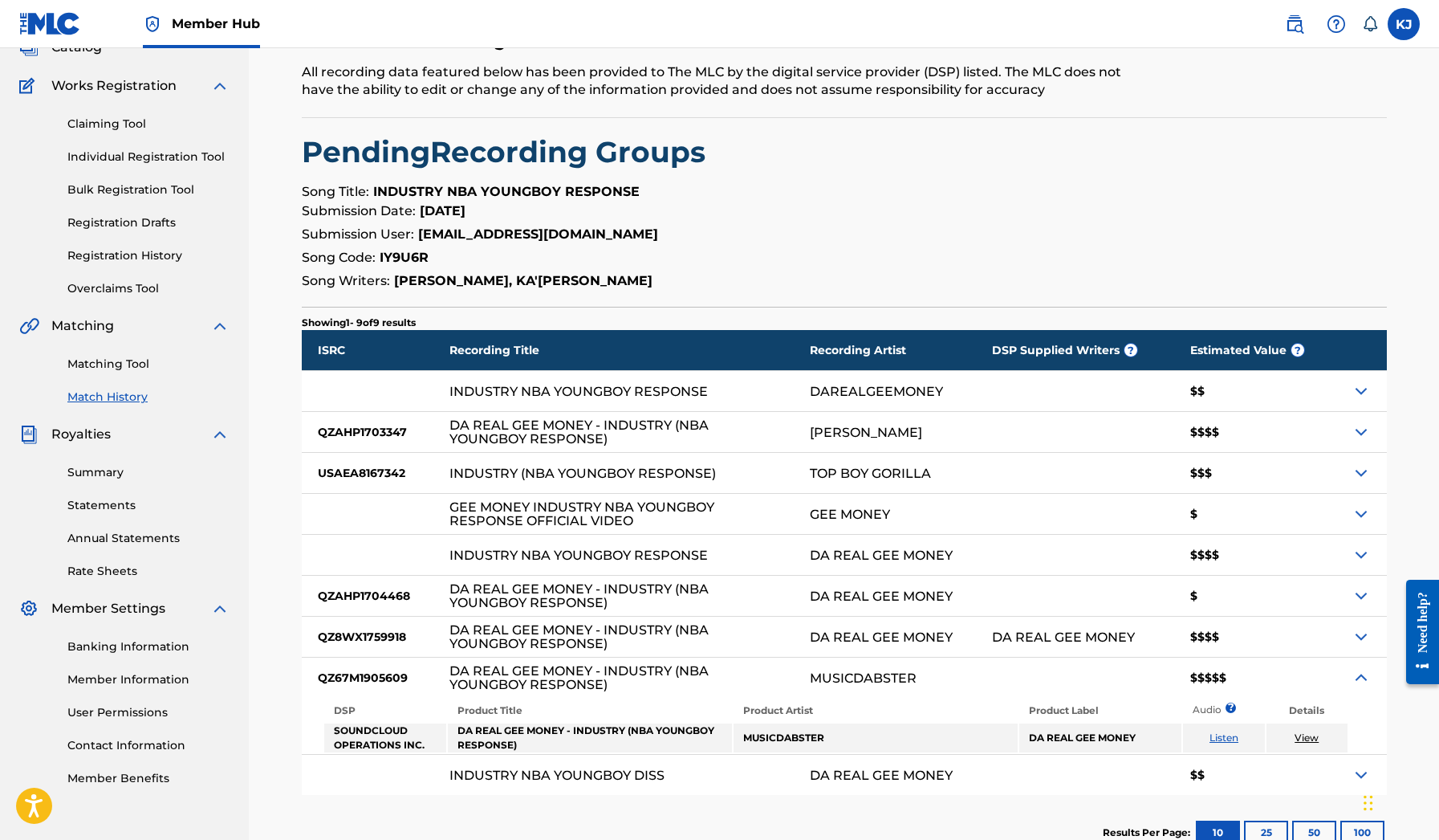
click at [1220, 739] on link "Listen" at bounding box center [1224, 737] width 29 height 12
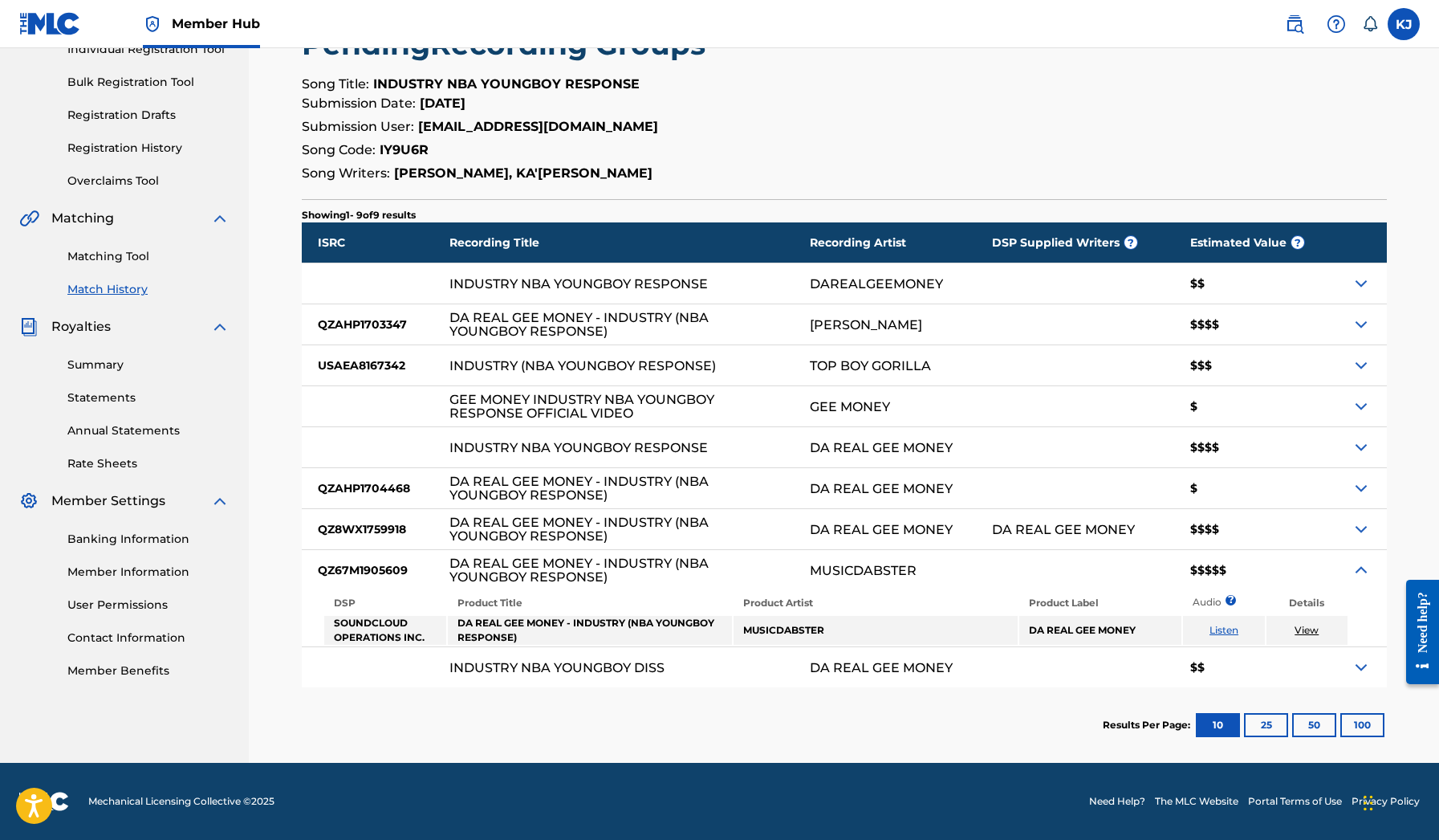
scroll to position [220, 0]
click at [1358, 323] on img at bounding box center [1361, 324] width 19 height 19
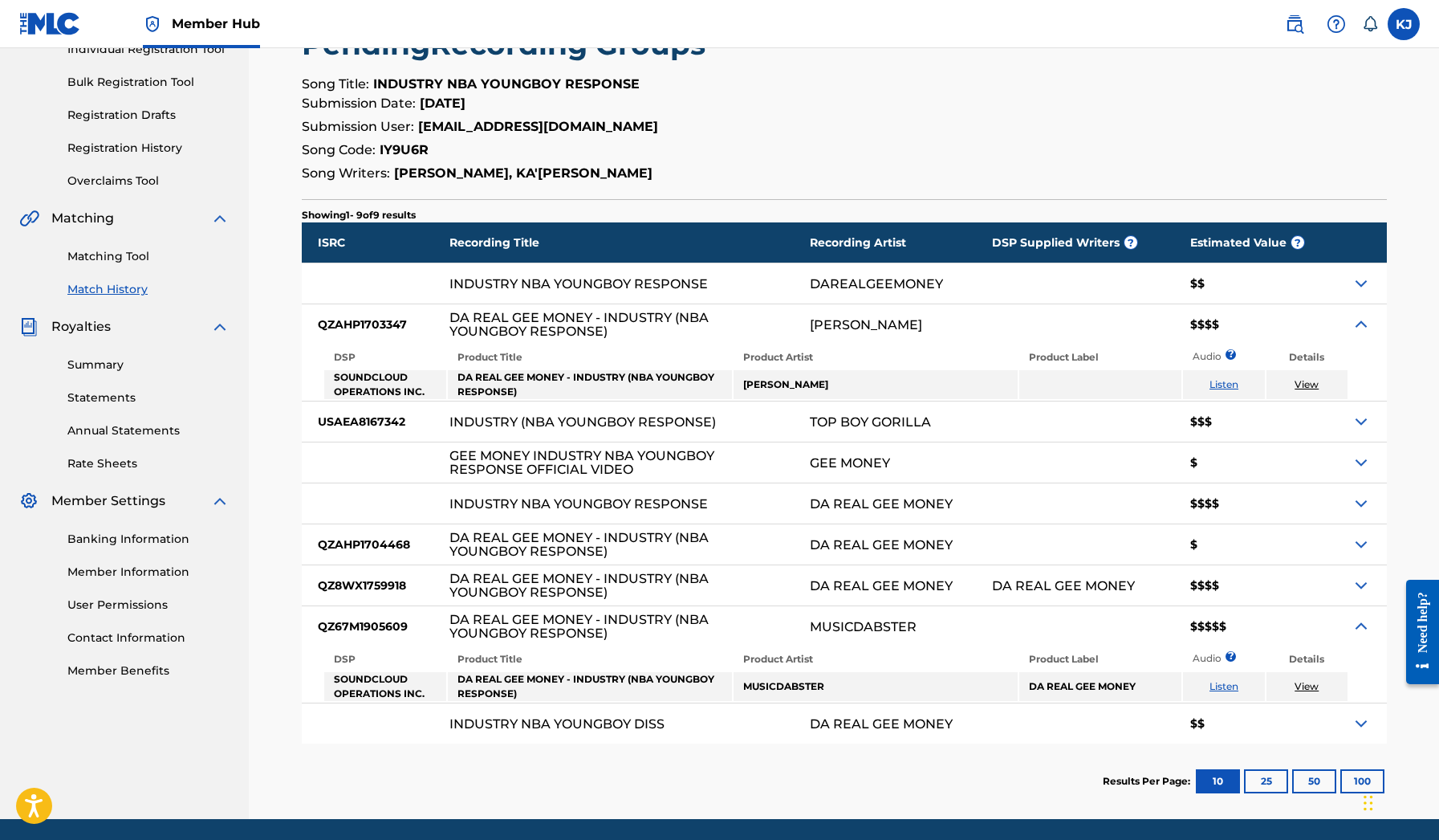
click at [1358, 323] on img at bounding box center [1361, 324] width 19 height 19
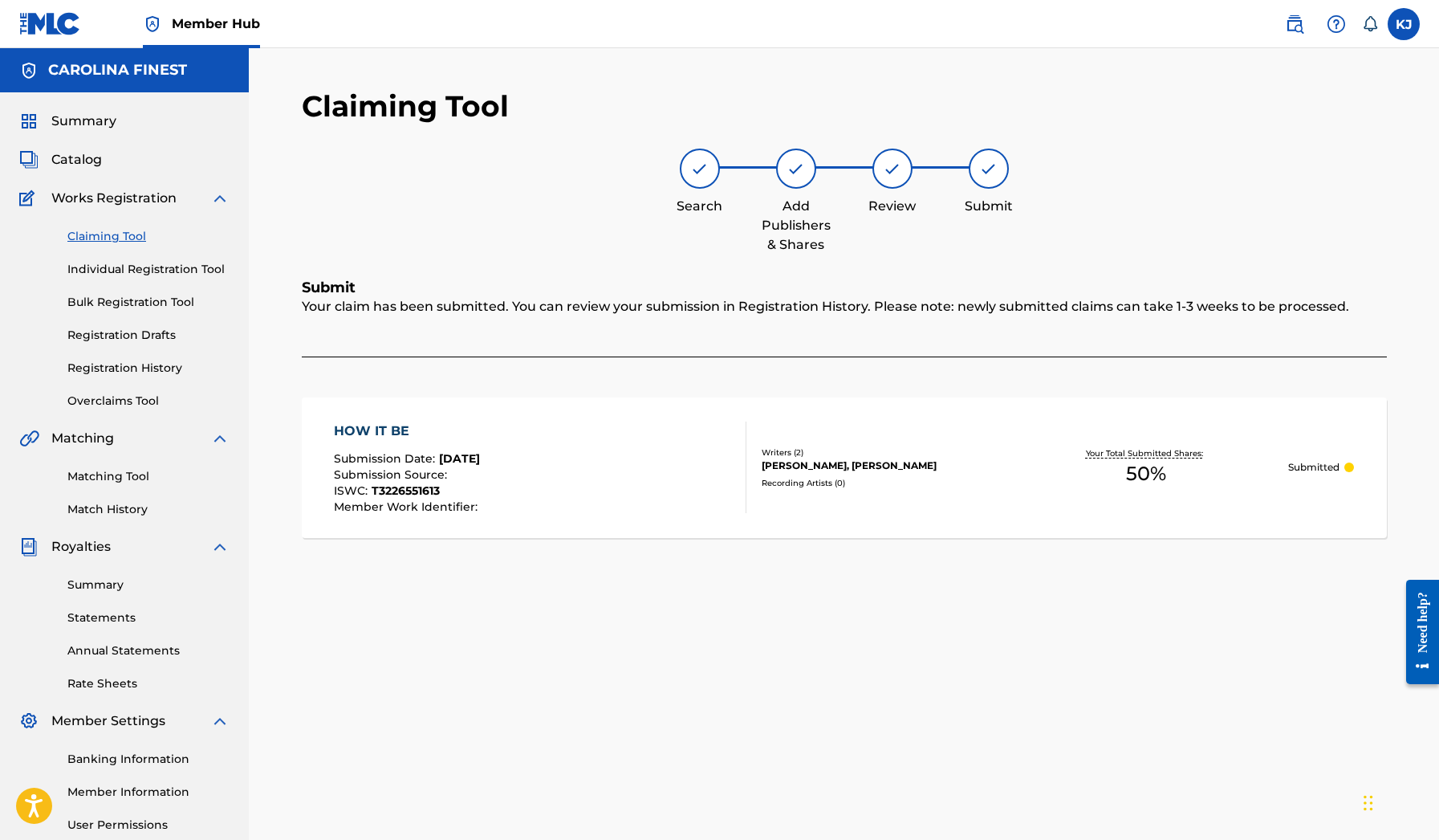
click at [81, 195] on span "Works Registration" at bounding box center [114, 198] width 125 height 19
click at [88, 135] on div "Summary Catalog Works Registration Claiming Tool Individual Registration Tool B…" at bounding box center [124, 506] width 249 height 826
click at [88, 123] on span "Summary" at bounding box center [84, 121] width 65 height 19
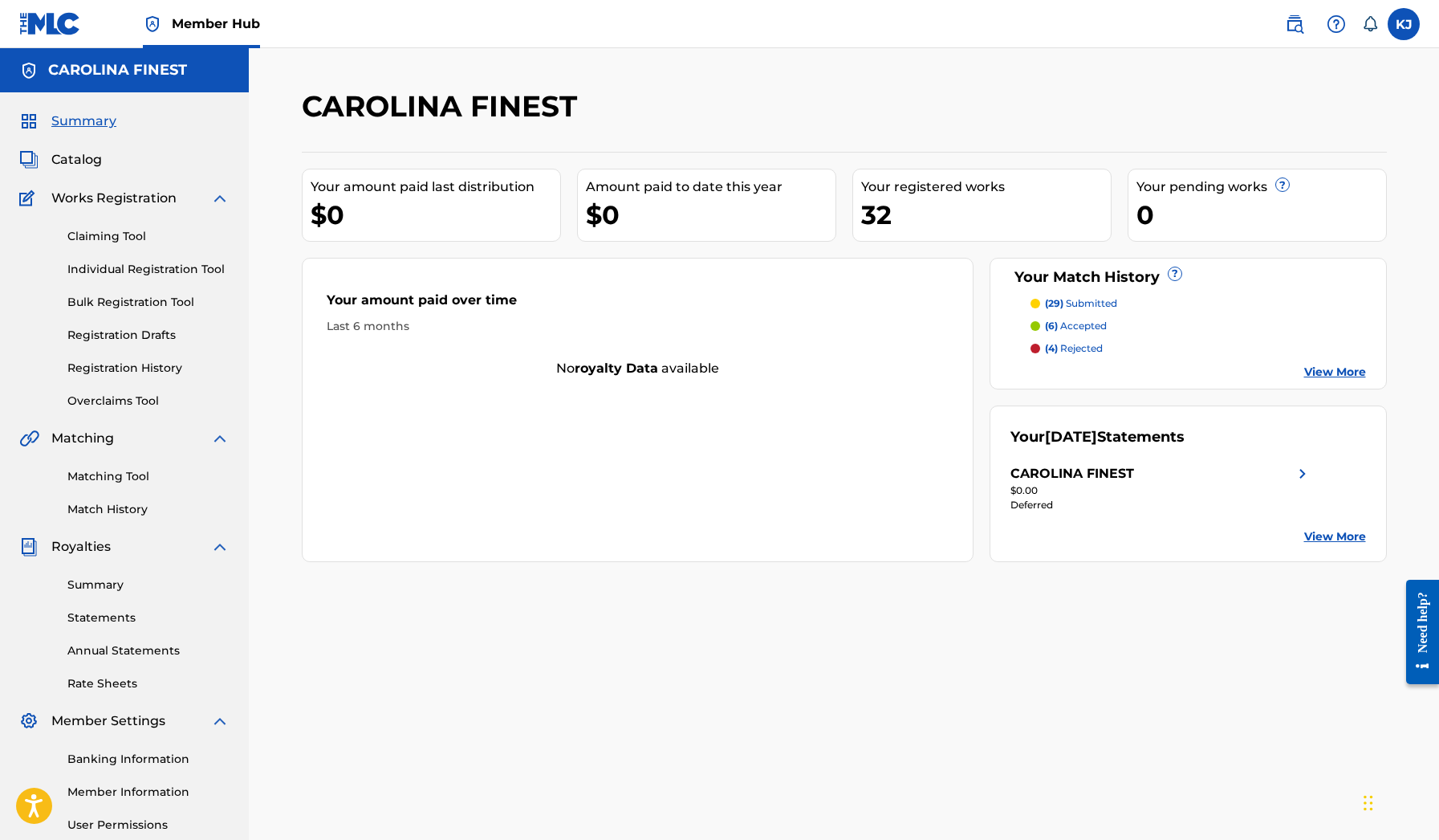
click at [88, 123] on span "Summary" at bounding box center [84, 121] width 65 height 19
click at [75, 160] on span "Catalog" at bounding box center [76, 159] width 51 height 19
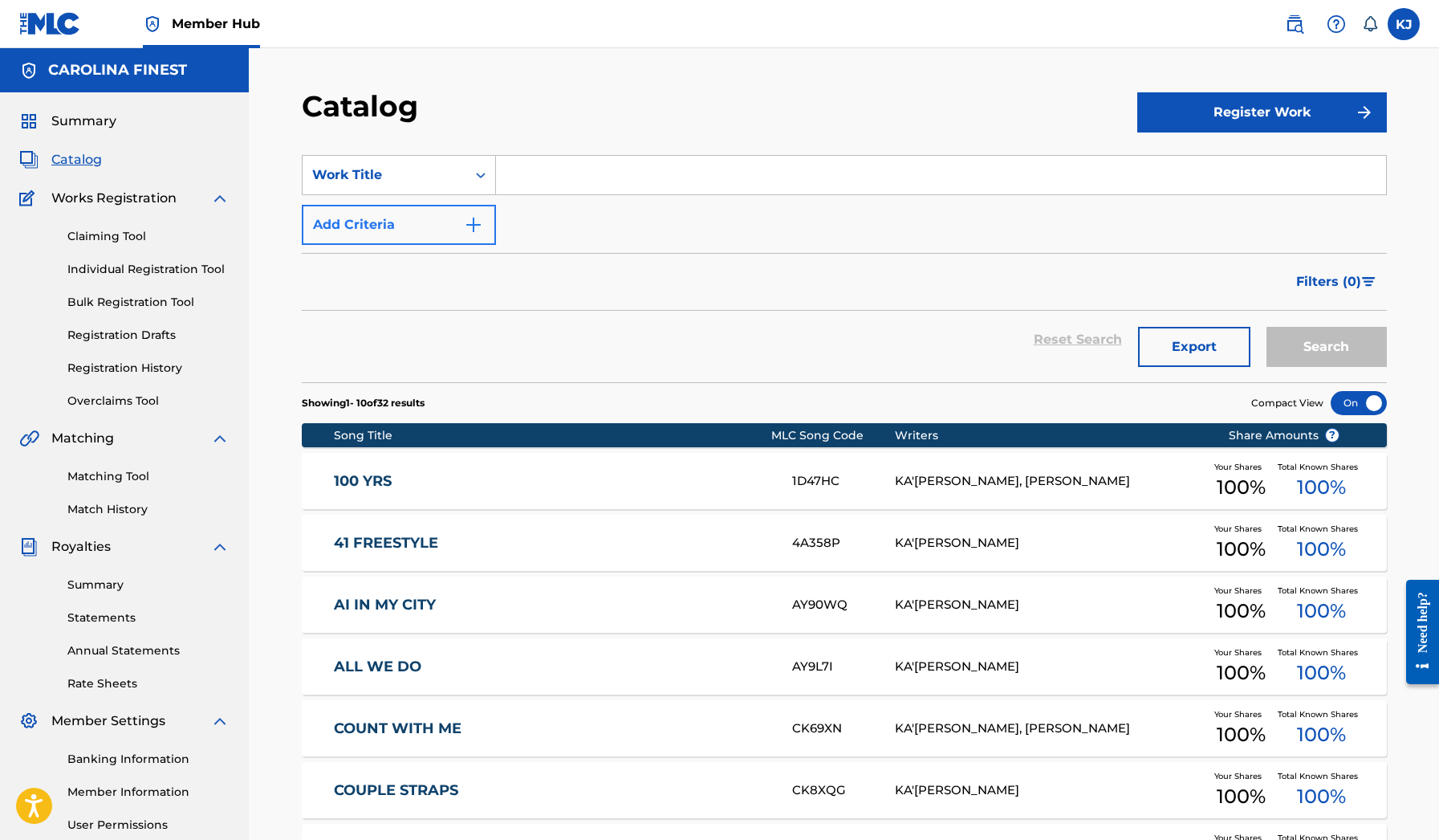
click at [473, 234] on img "Search Form" at bounding box center [473, 225] width 19 height 19
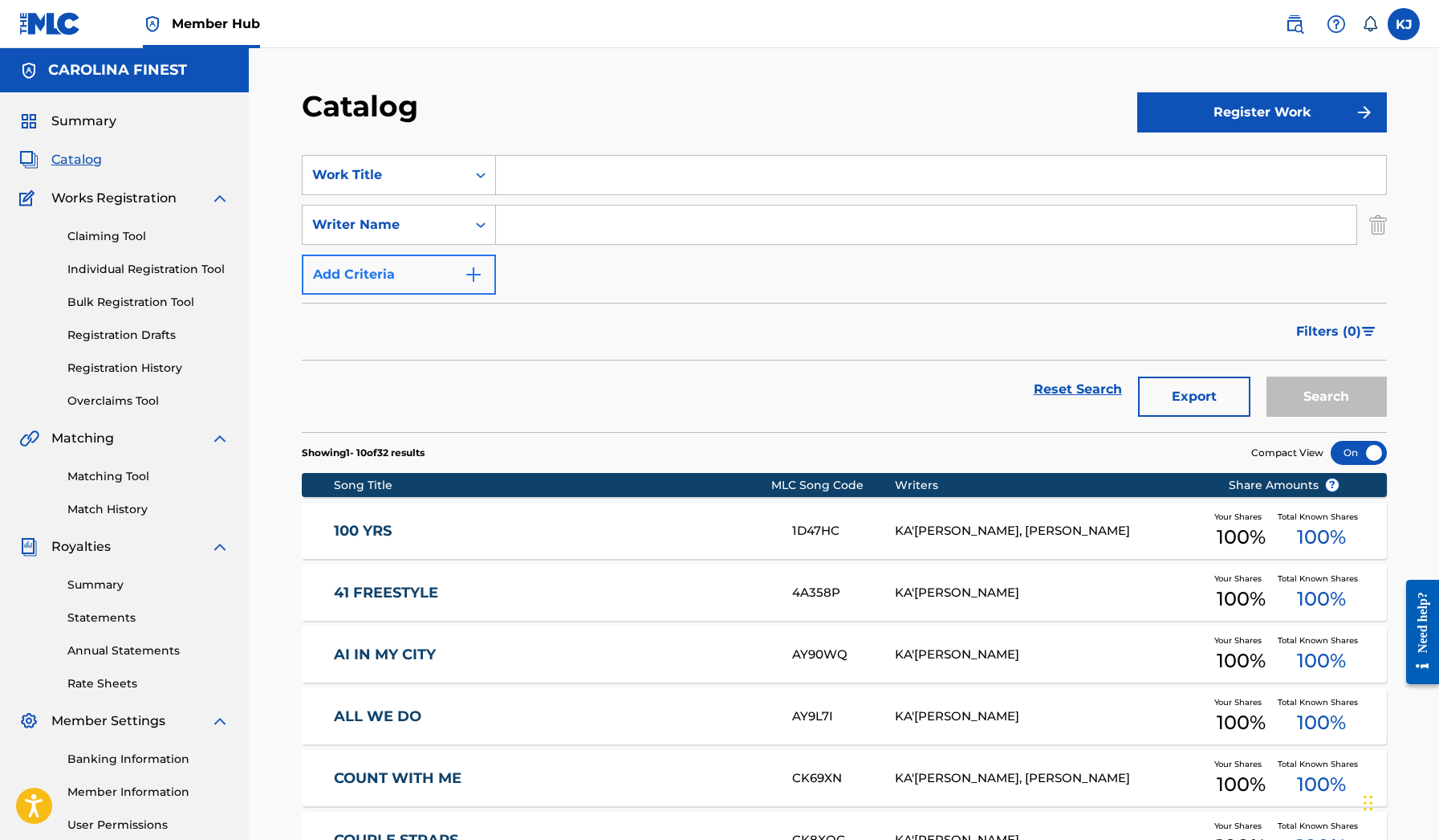
click at [481, 280] on img "Search Form" at bounding box center [473, 274] width 19 height 19
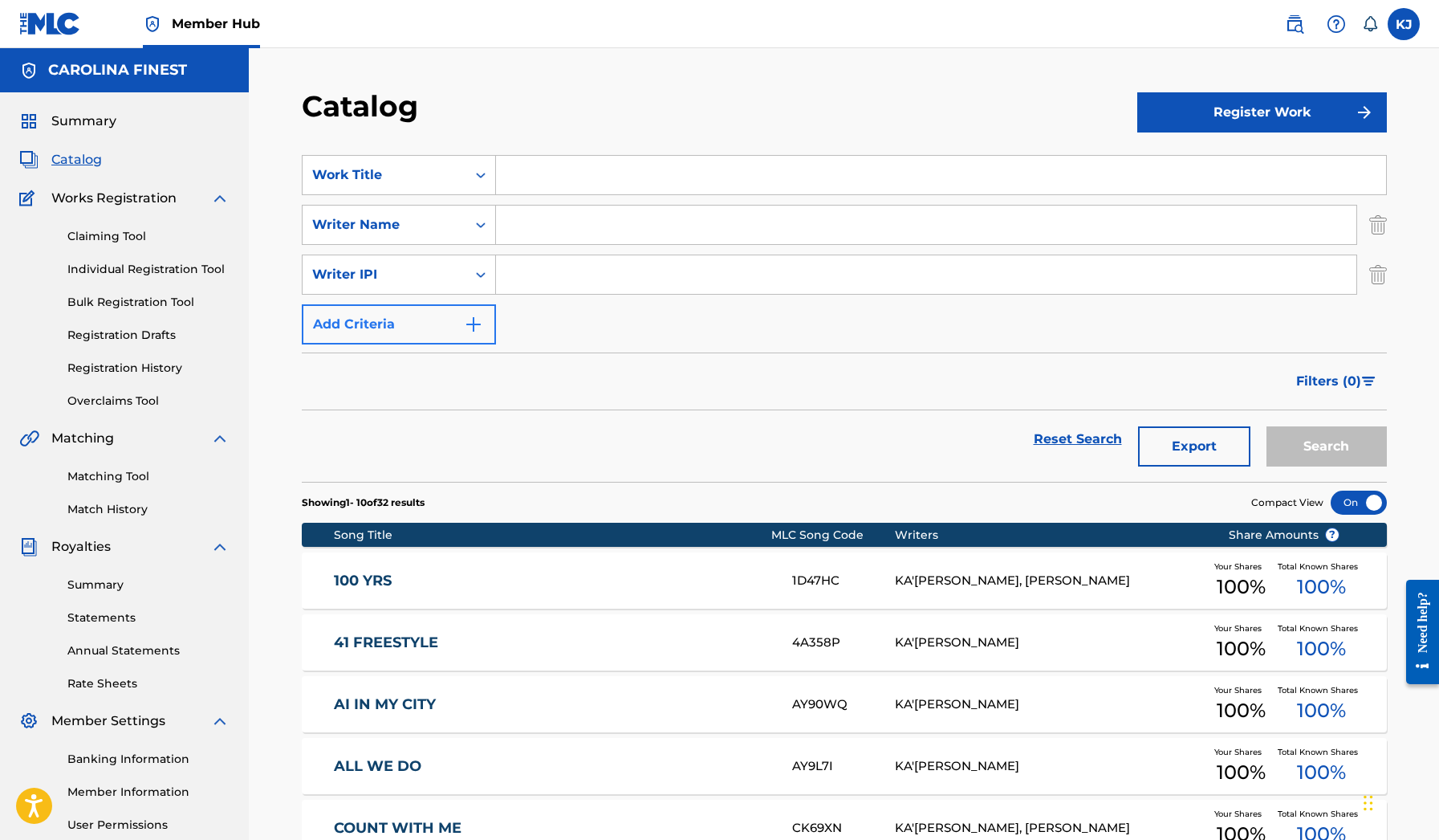
click at [483, 315] on button "Add Criteria" at bounding box center [399, 324] width 195 height 40
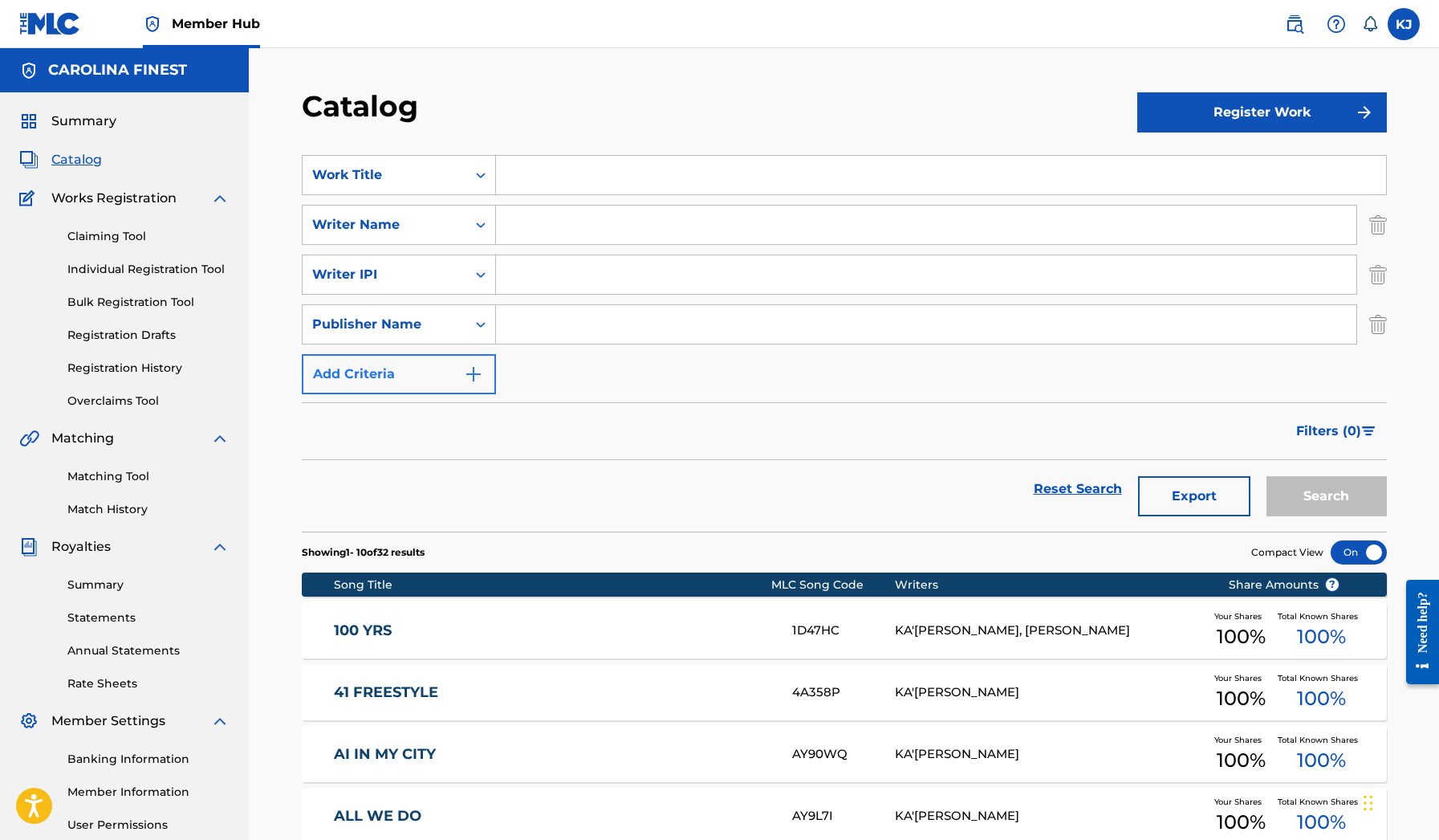
click at [483, 369] on img "Search Form" at bounding box center [473, 374] width 19 height 19
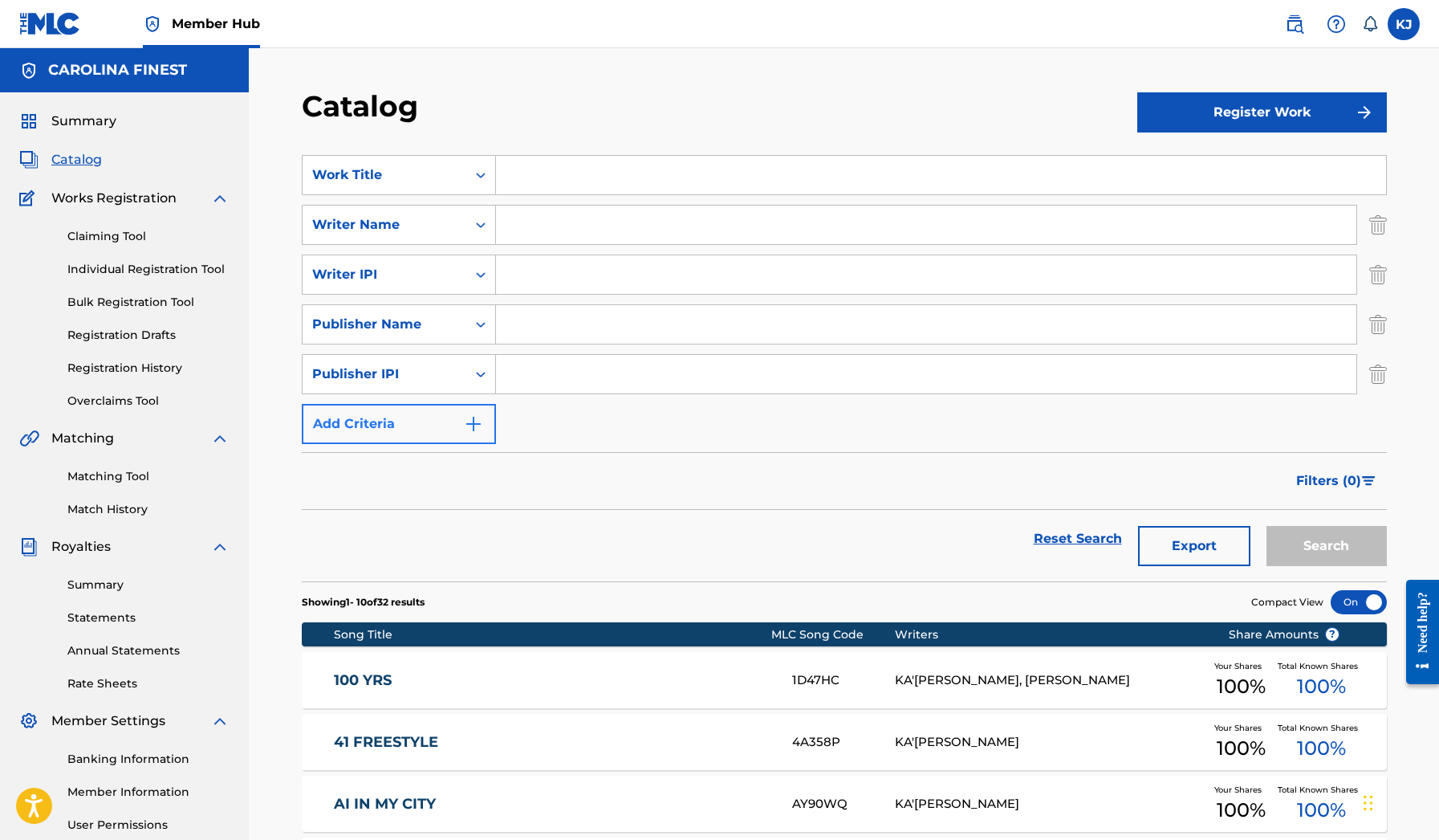
click at [486, 423] on button "Add Criteria" at bounding box center [399, 423] width 195 height 40
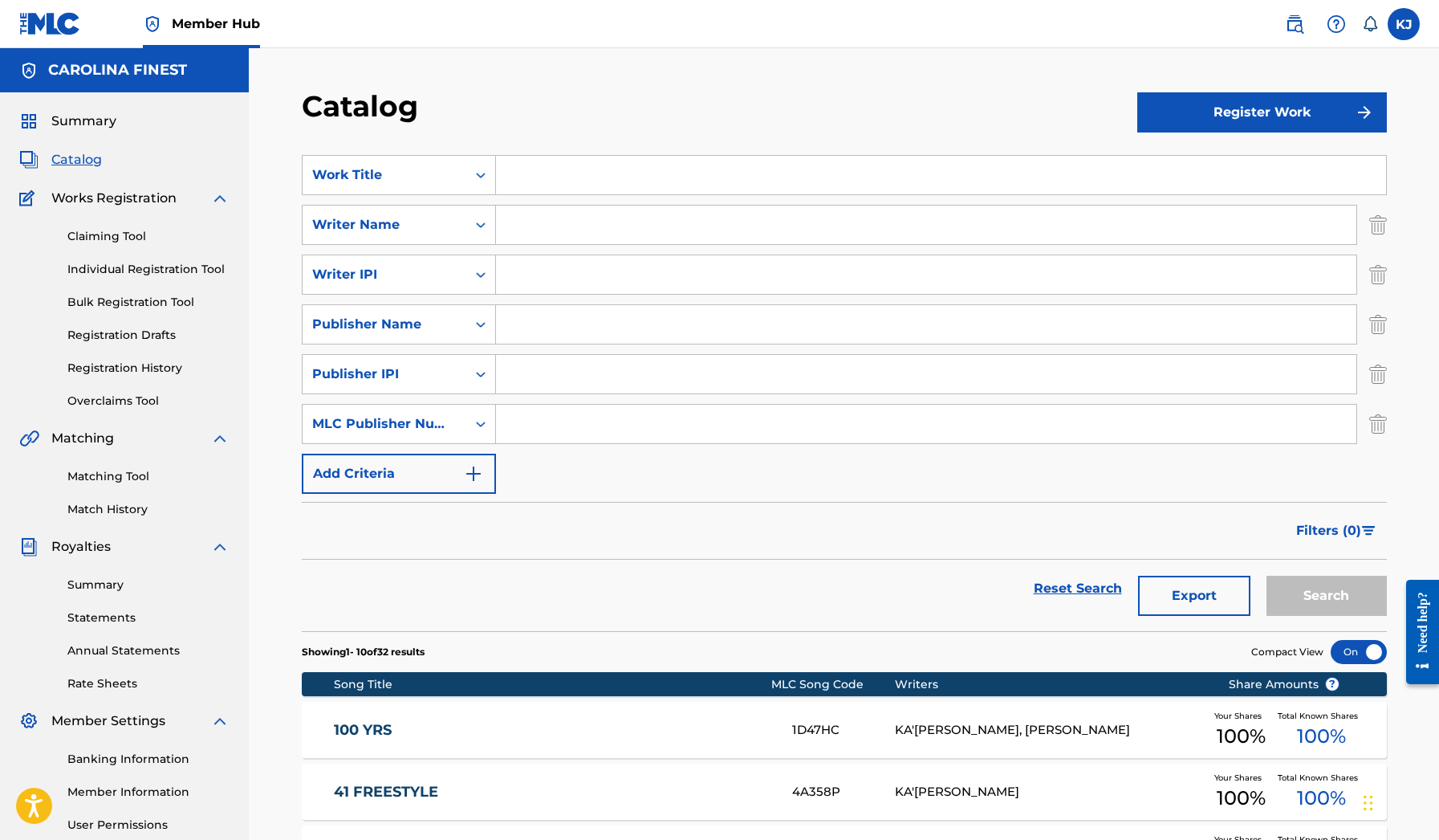
click at [551, 228] on input "Search Form" at bounding box center [926, 225] width 860 height 39
type input "[PERSON_NAME]"
click at [591, 161] on input "Search Form" at bounding box center [941, 175] width 890 height 39
click at [1366, 601] on button "Search" at bounding box center [1327, 595] width 120 height 40
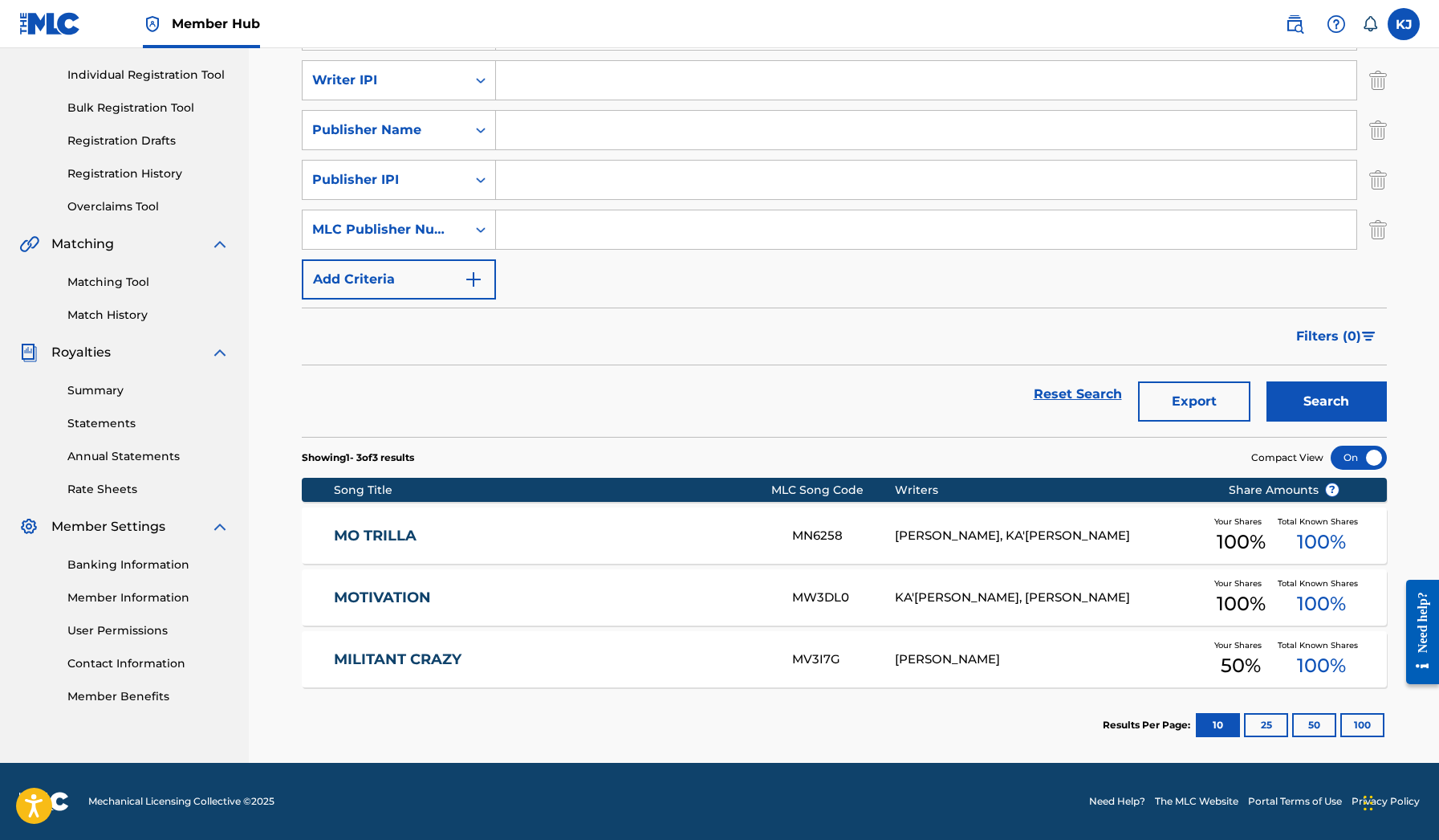
scroll to position [195, 0]
click at [943, 658] on div "[PERSON_NAME]" at bounding box center [1049, 660] width 309 height 19
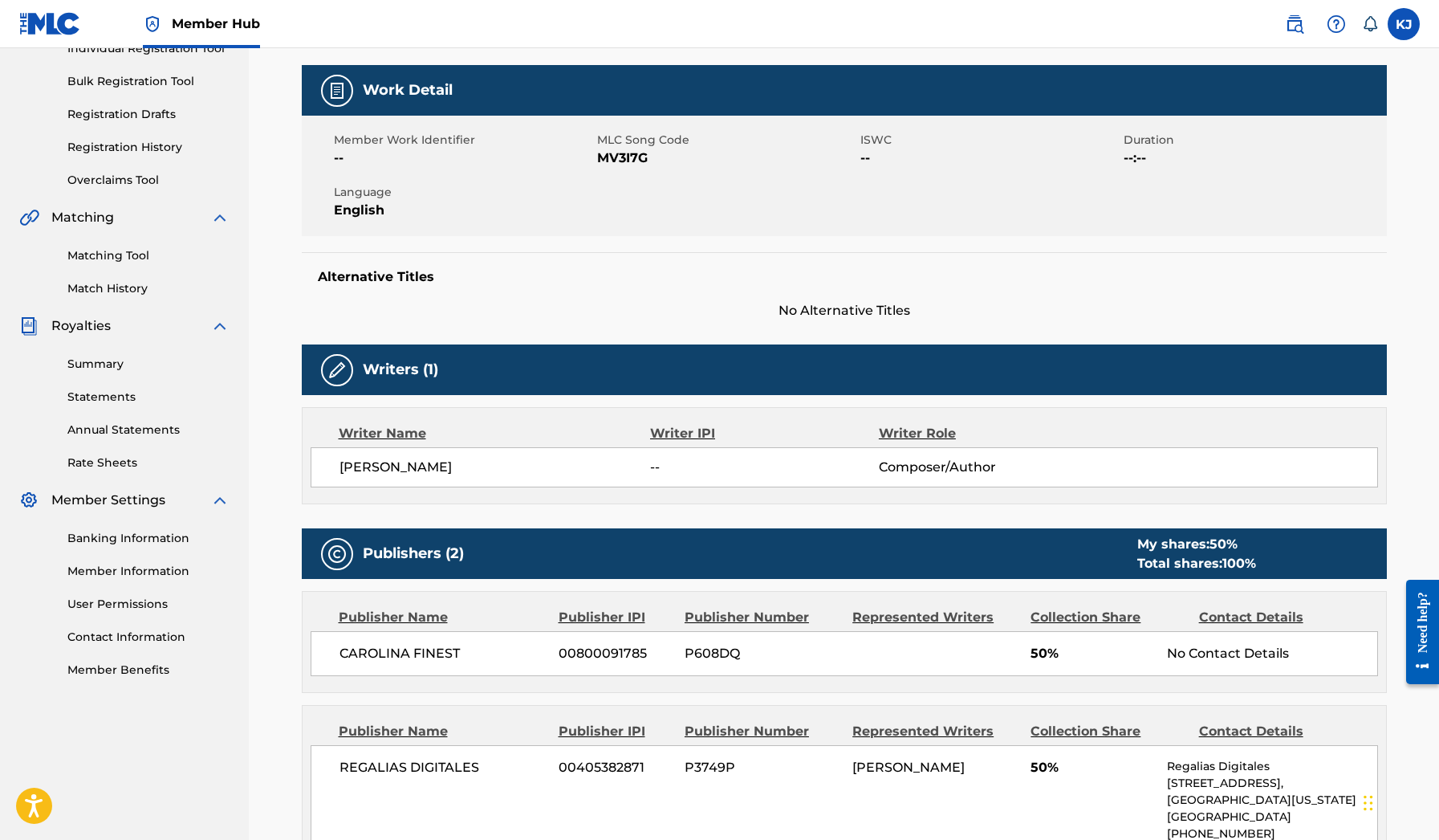
scroll to position [231, 0]
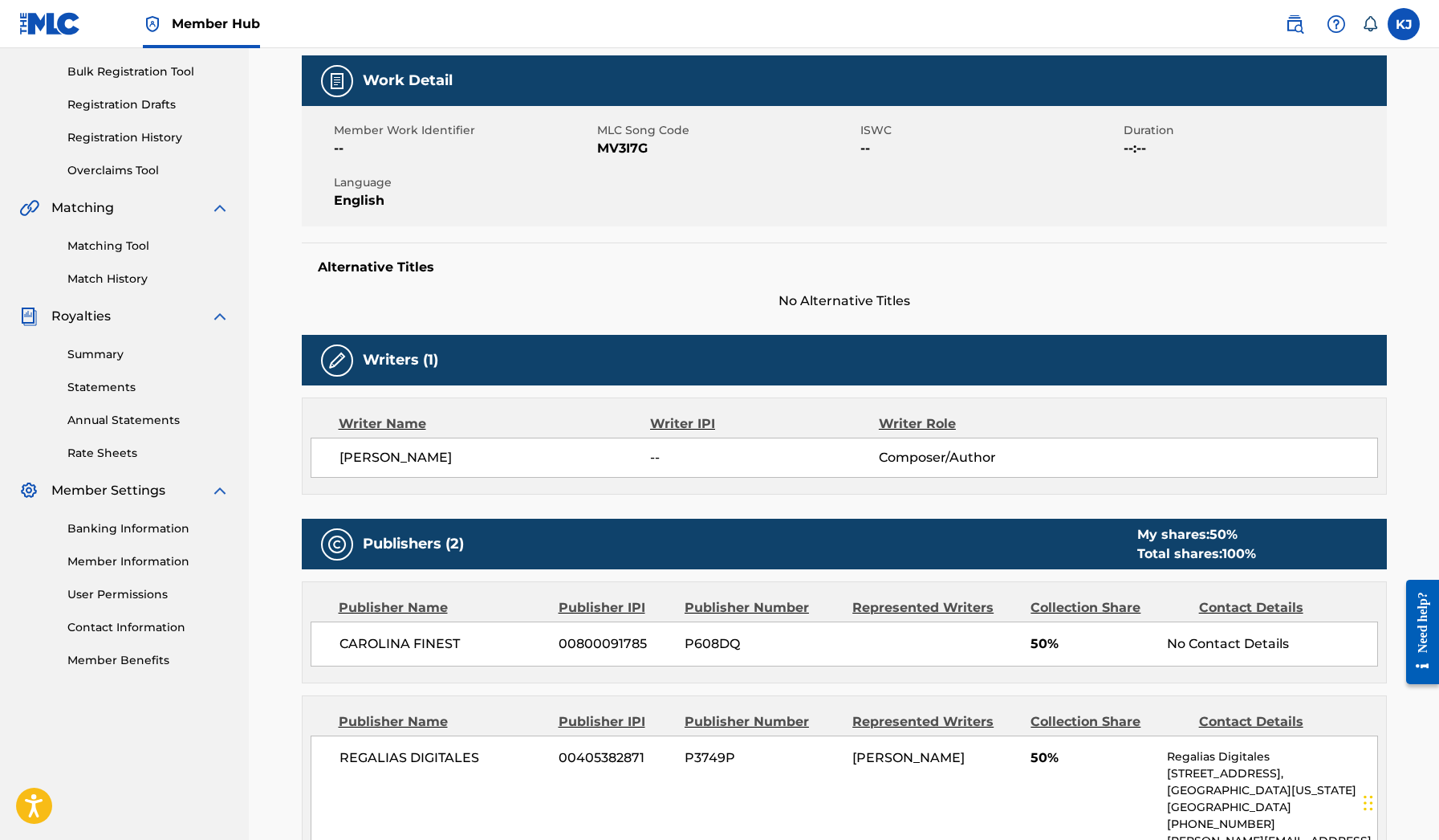
click at [523, 471] on div "[PERSON_NAME] -- Composer/Author" at bounding box center [843, 457] width 1067 height 40
copy div "[PERSON_NAME]"
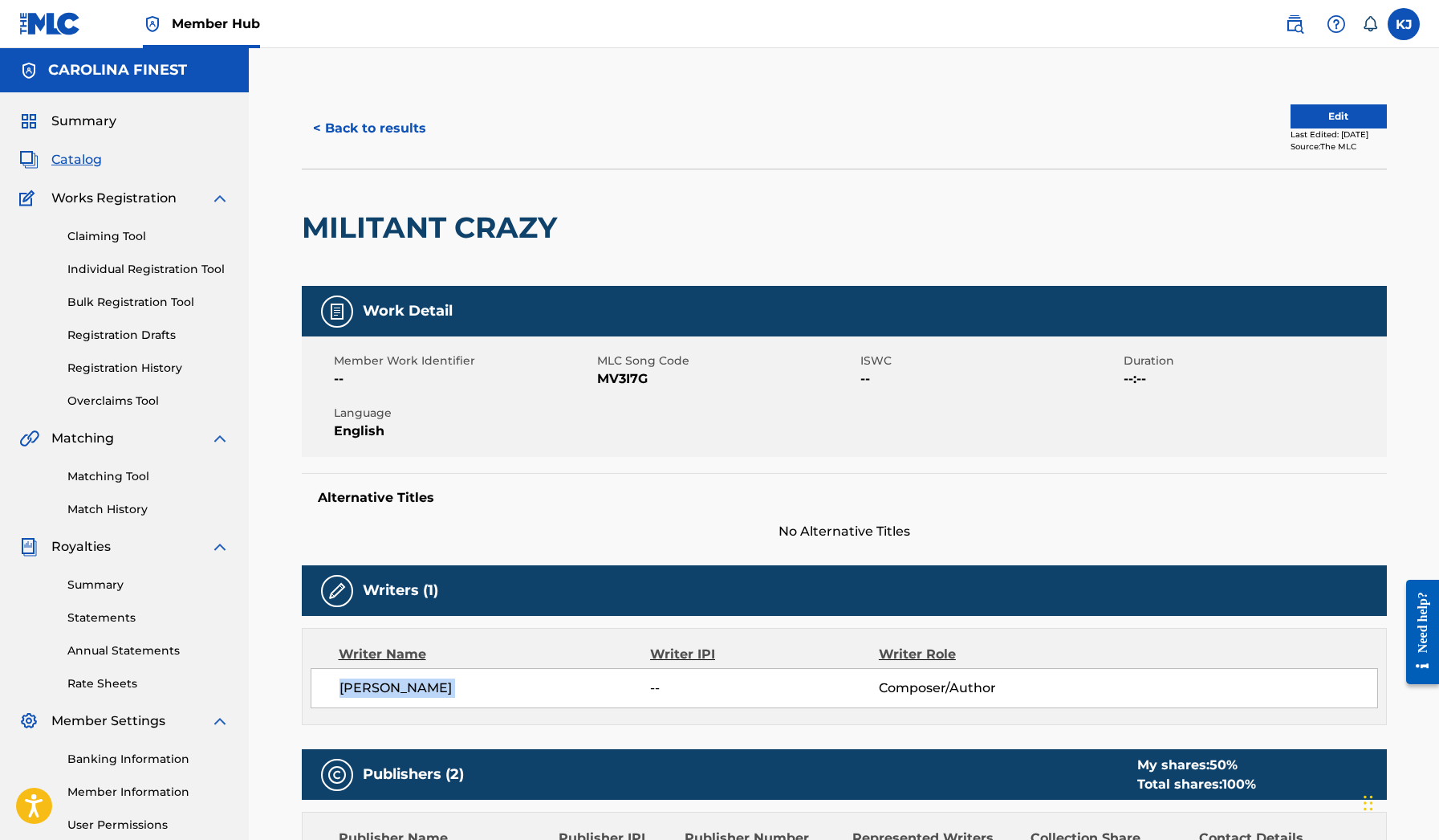
scroll to position [0, 0]
click at [86, 114] on span "Summary" at bounding box center [84, 121] width 65 height 19
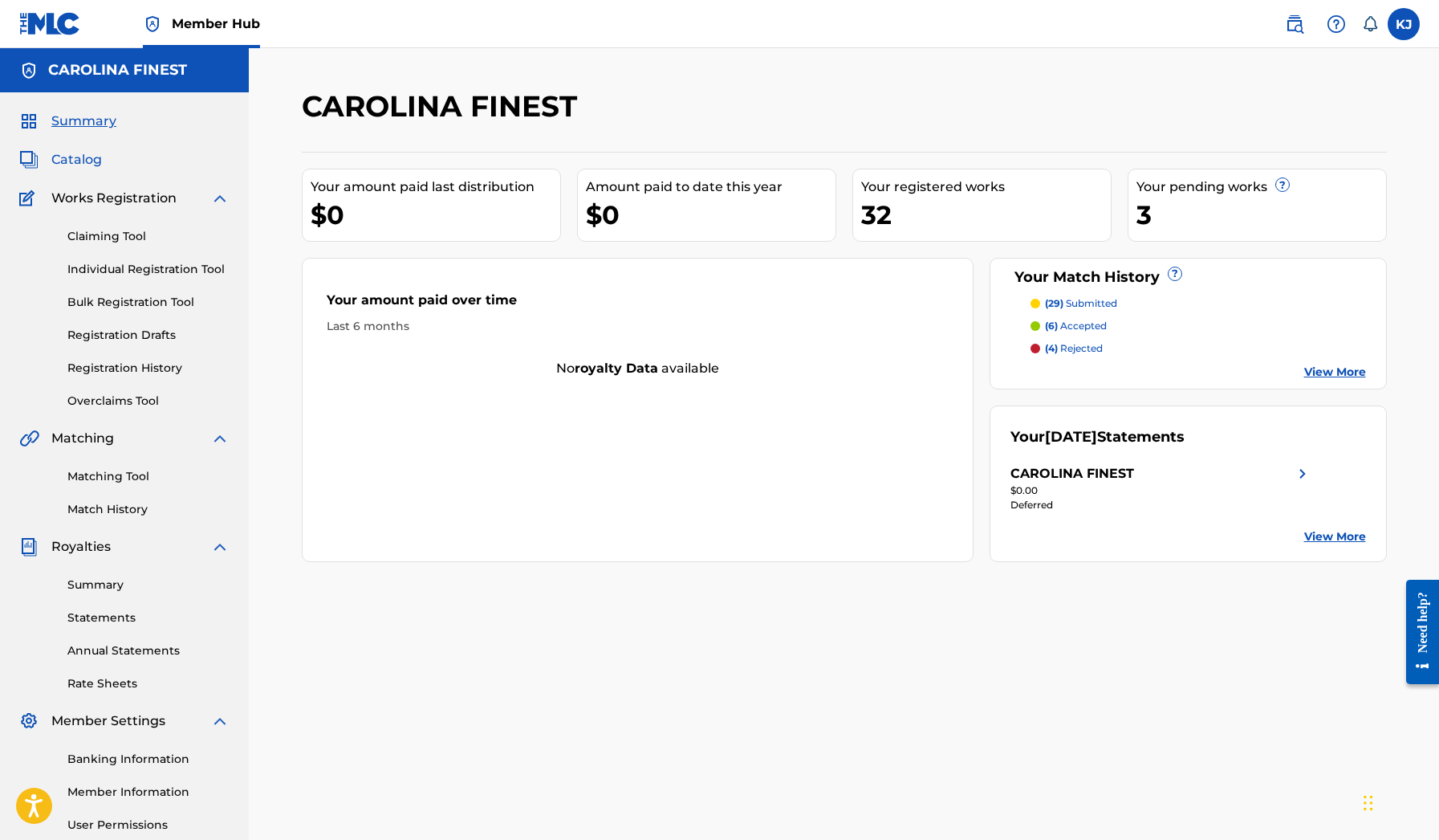
click at [82, 152] on span "Catalog" at bounding box center [76, 159] width 51 height 19
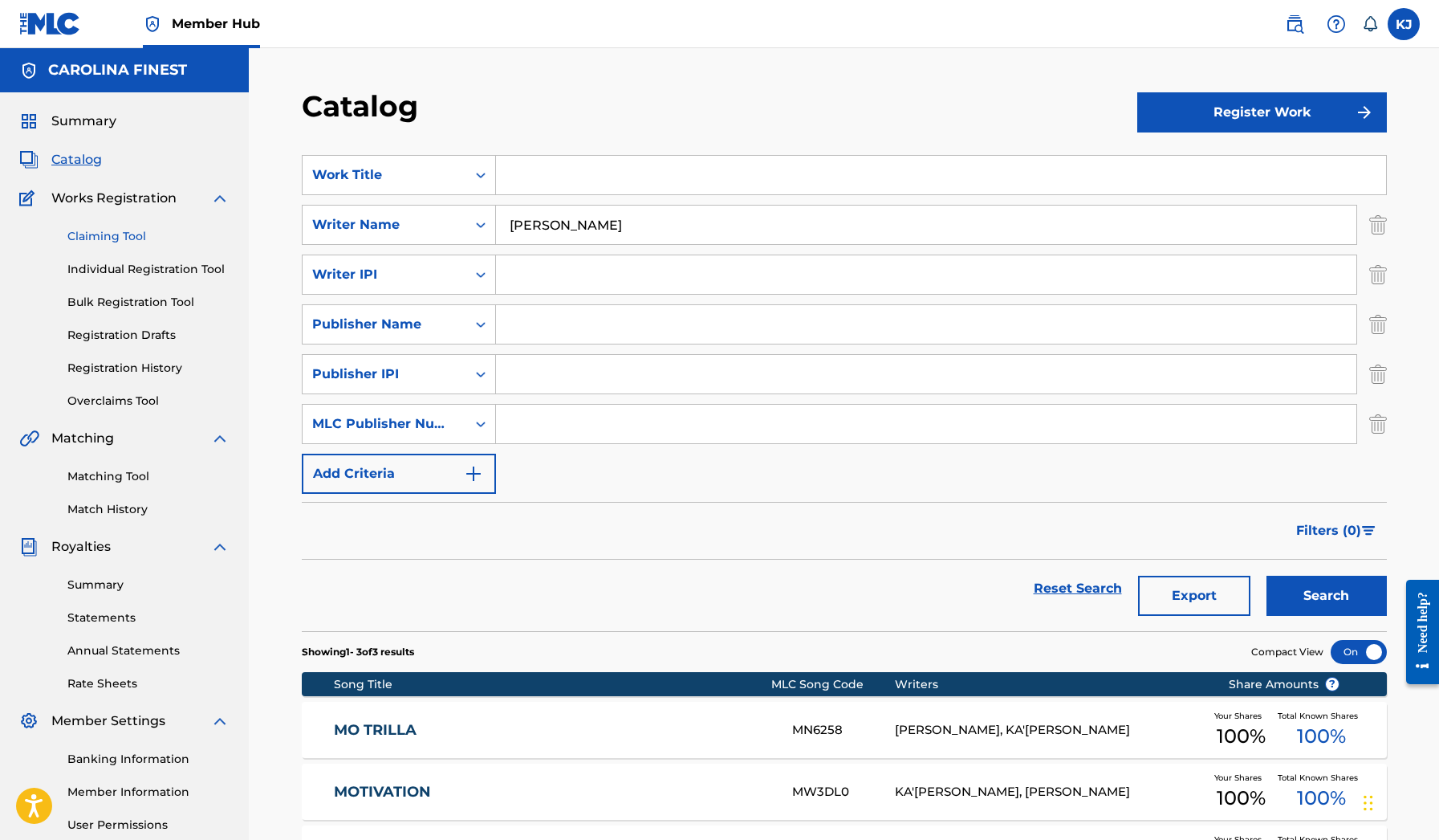
click at [111, 234] on link "Claiming Tool" at bounding box center [148, 237] width 162 height 17
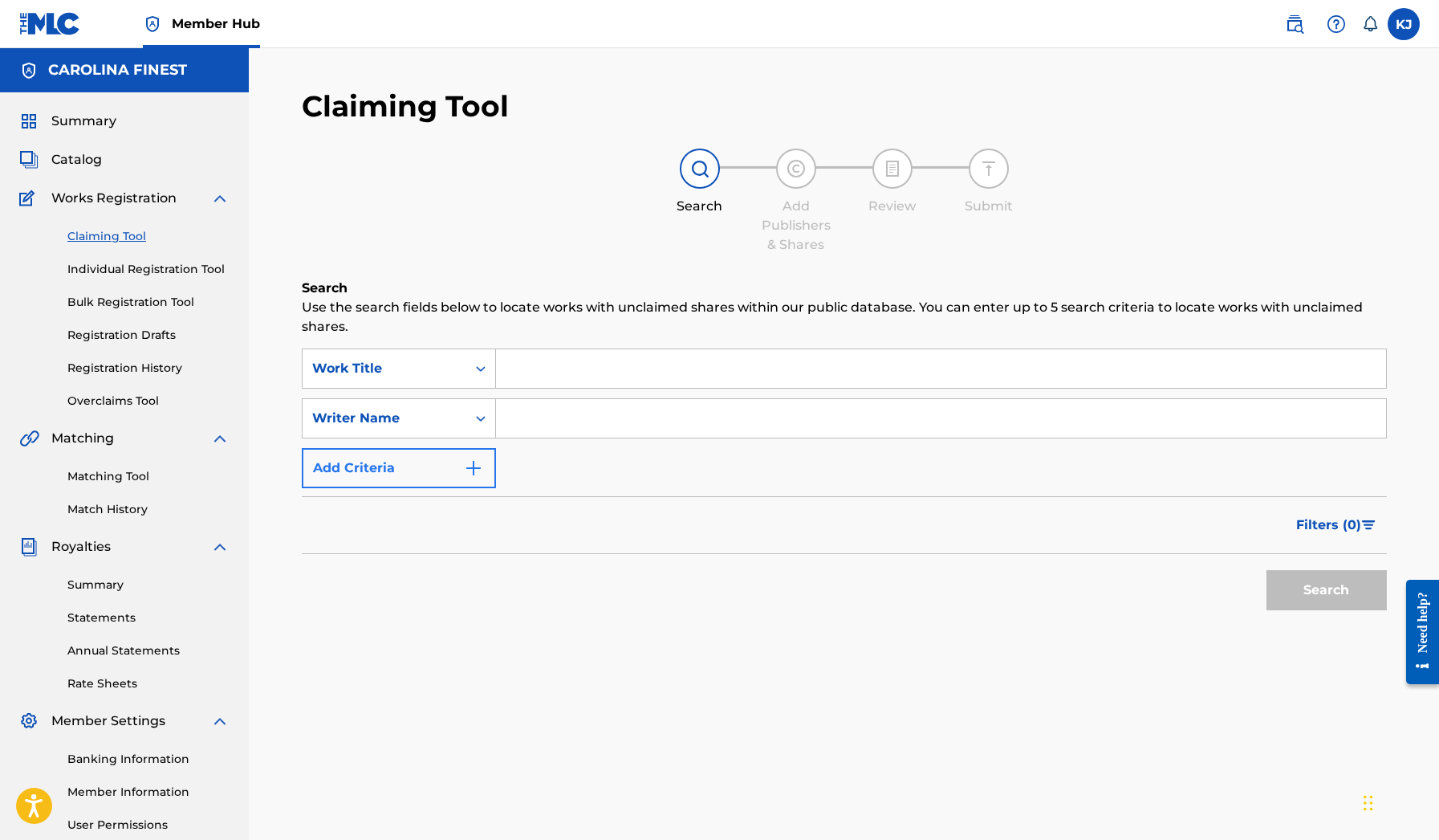
click at [474, 461] on img "Search Form" at bounding box center [473, 468] width 19 height 19
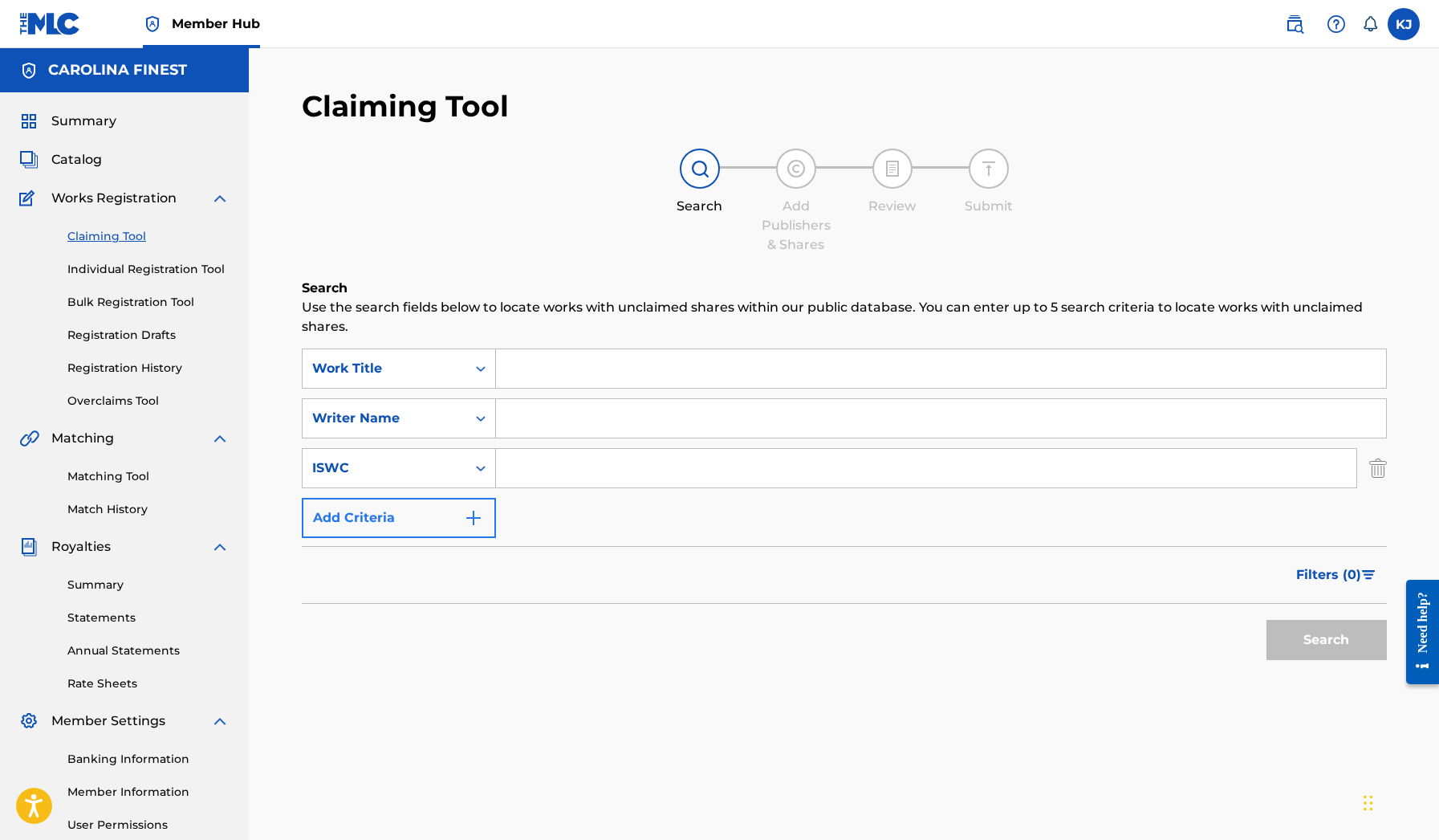
click at [483, 507] on button "Add Criteria" at bounding box center [399, 518] width 195 height 40
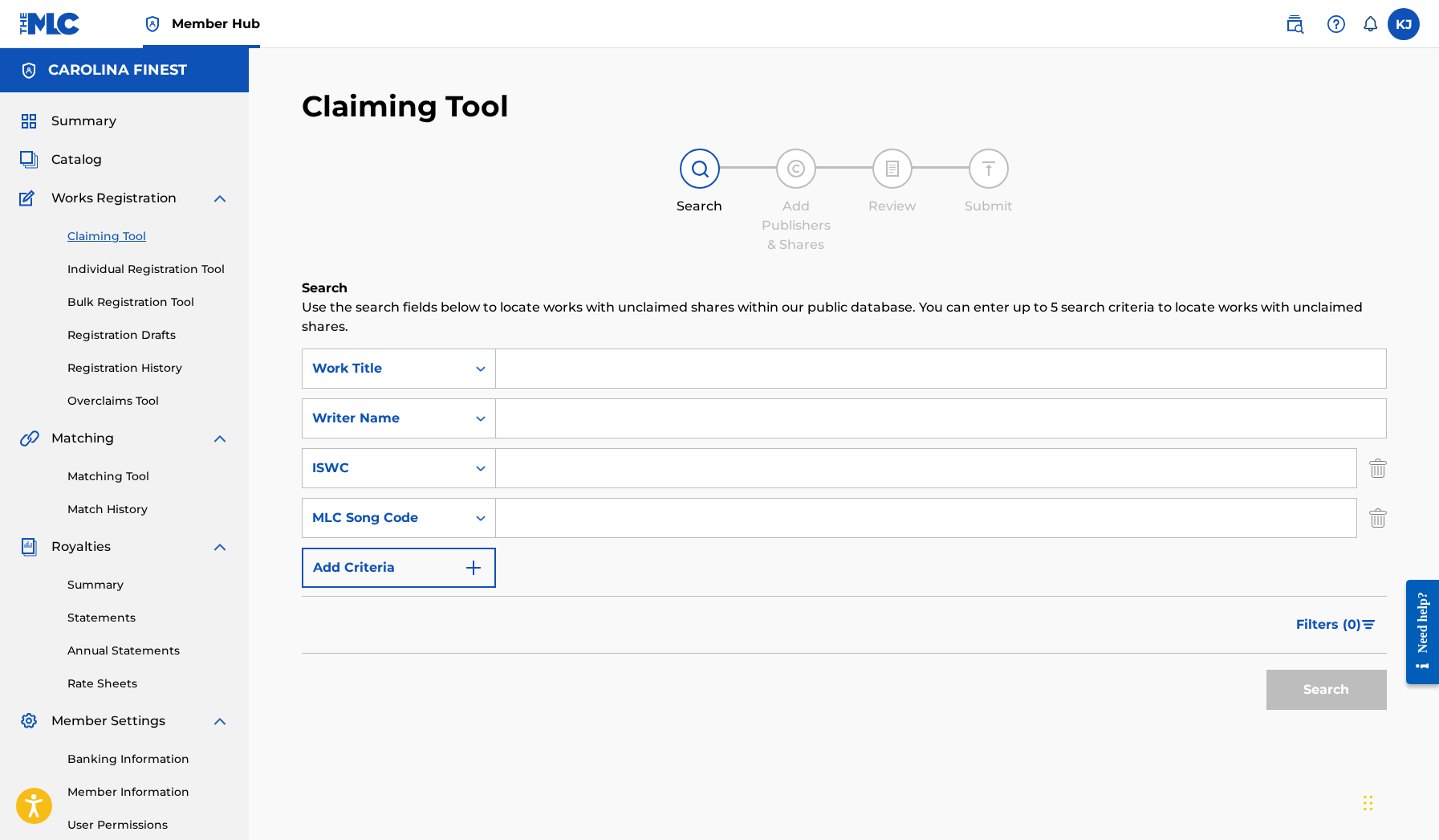
click at [483, 547] on div "SearchWithCriteria64700188-edec-4df3-83a0-16d3b82699d4 Work Title SearchWithCri…" at bounding box center [844, 467] width 1085 height 239
click at [477, 568] on img "Search Form" at bounding box center [473, 567] width 19 height 19
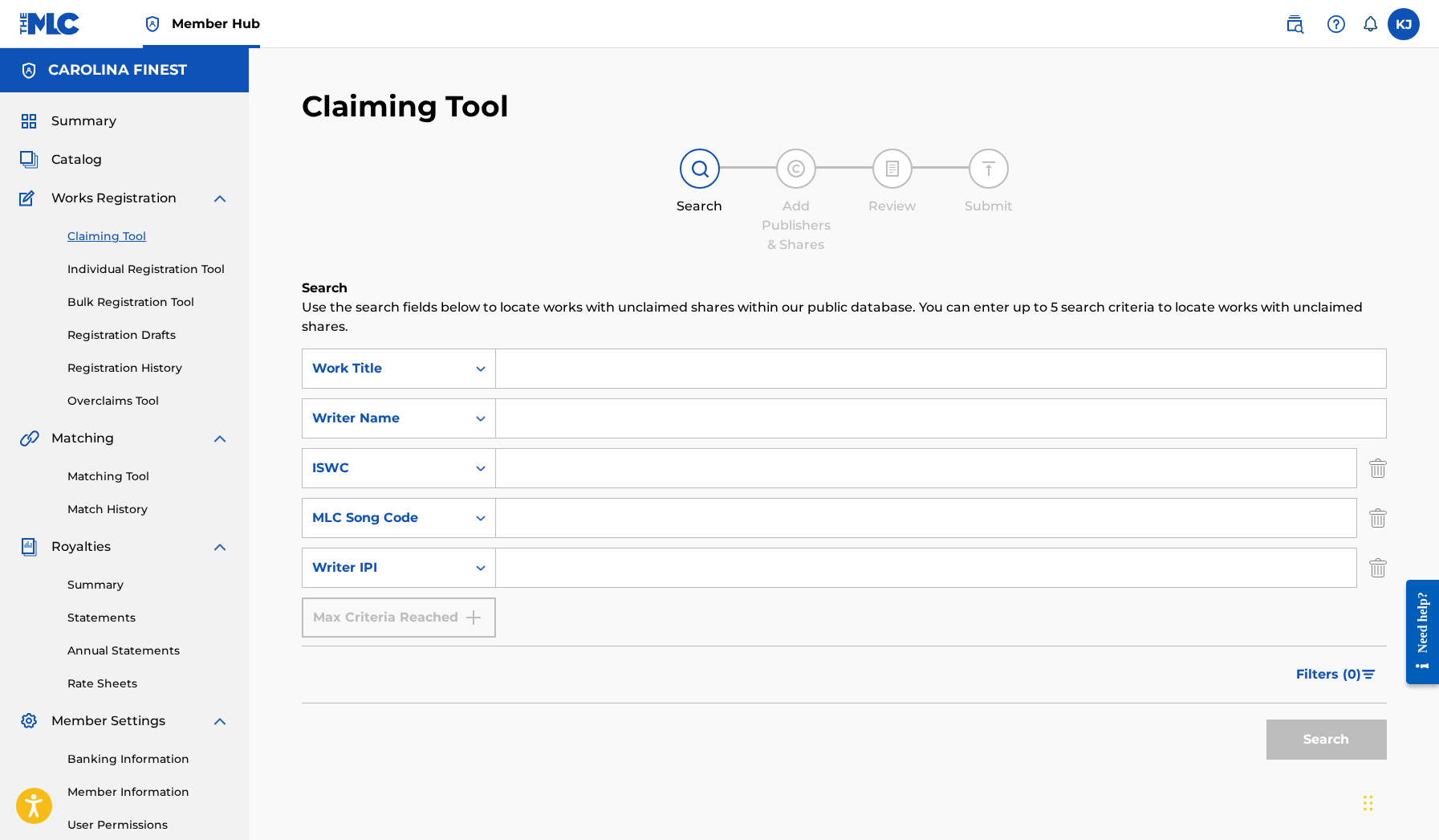
click at [492, 593] on div "SearchWithCriteria64700188-edec-4df3-83a0-16d3b82699d4 Work Title SearchWithCri…" at bounding box center [844, 492] width 1085 height 289
click at [492, 621] on div "Max Criteria Reached" at bounding box center [399, 617] width 195 height 40
click at [555, 427] on input "Search Form" at bounding box center [941, 417] width 890 height 39
paste input "[PERSON_NAME]"
type input "[PERSON_NAME]"
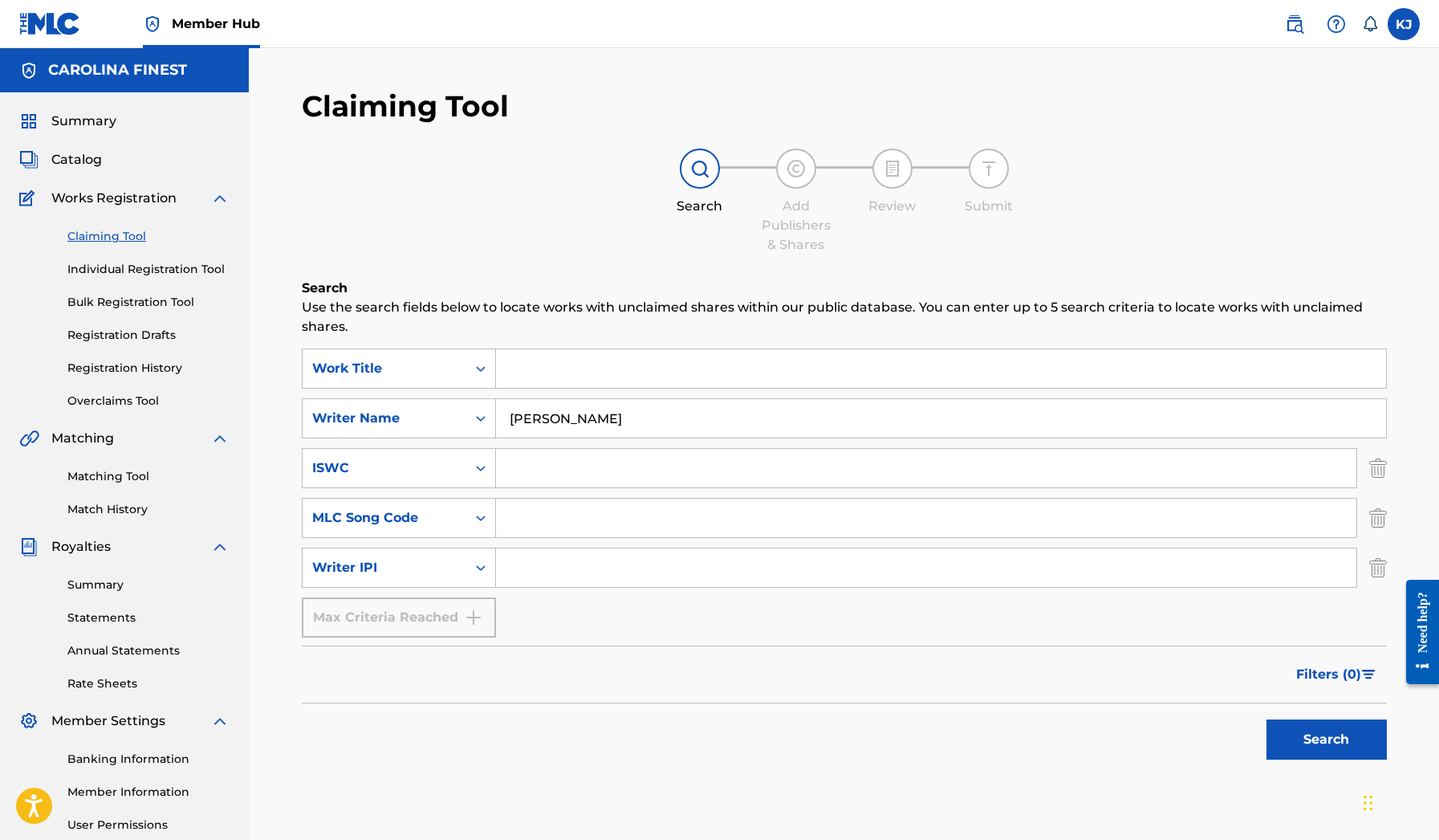
click at [1326, 739] on button "Search" at bounding box center [1327, 739] width 120 height 40
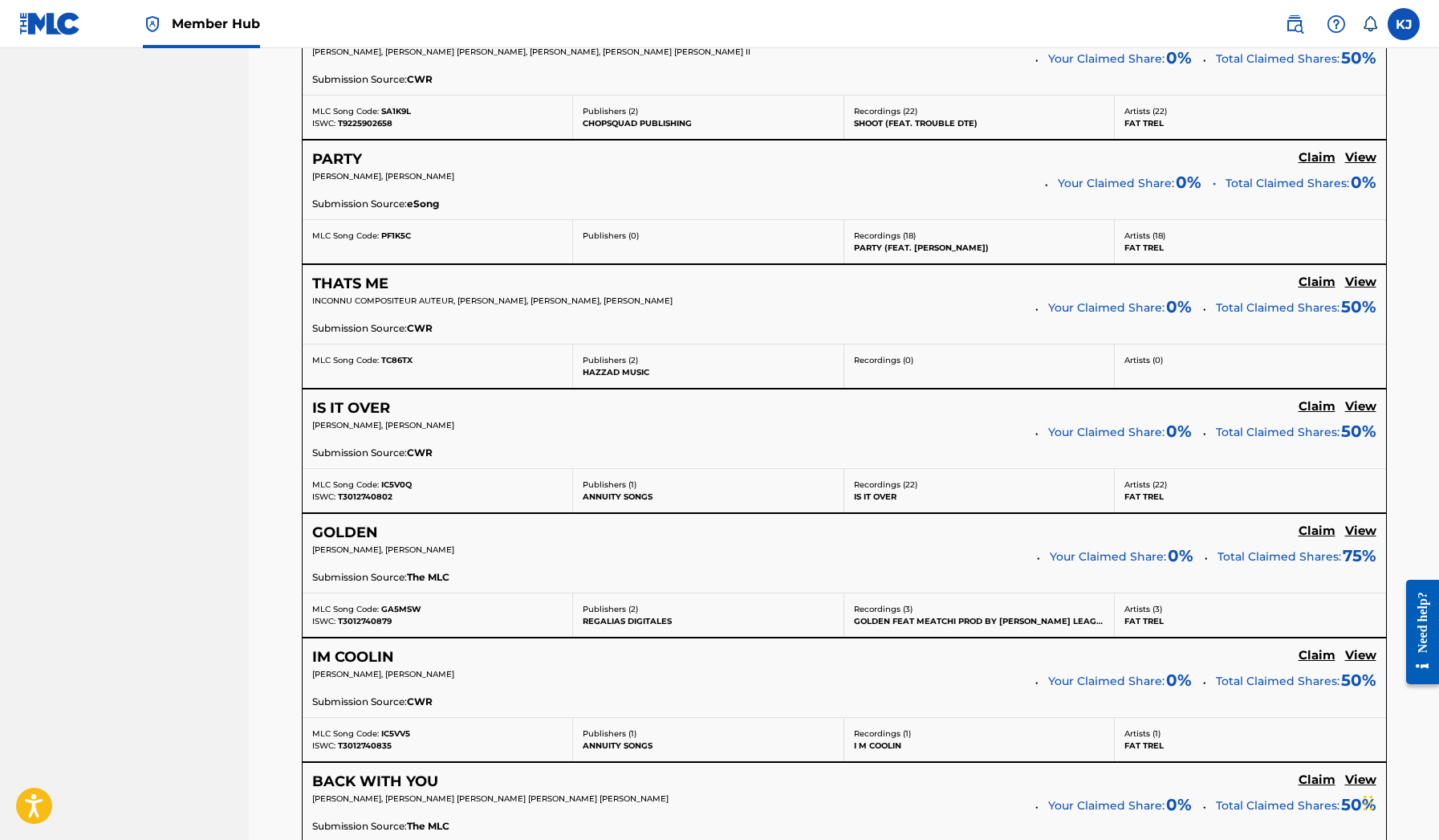
scroll to position [1179, 0]
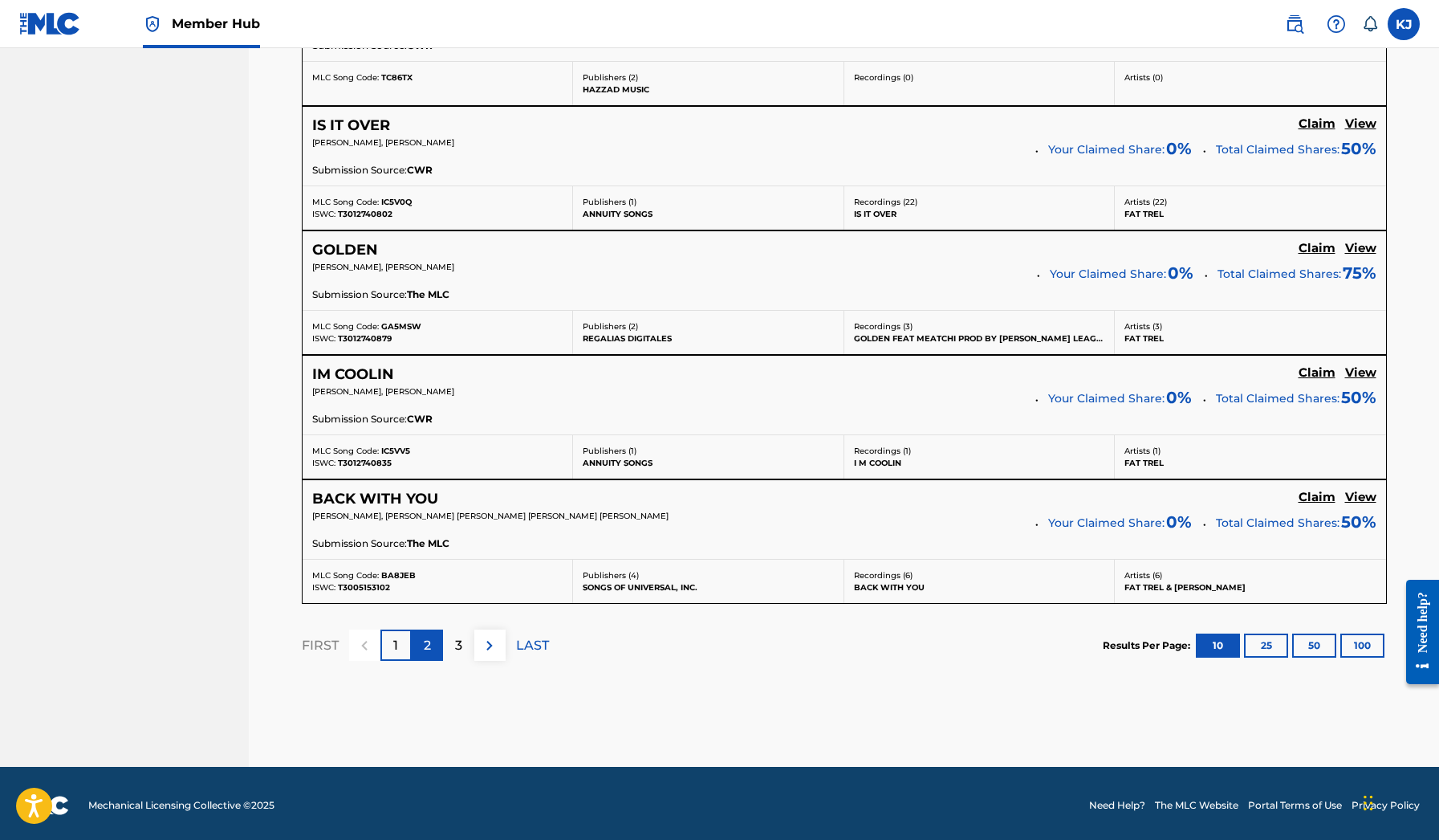
click at [426, 641] on p "2" at bounding box center [427, 645] width 7 height 19
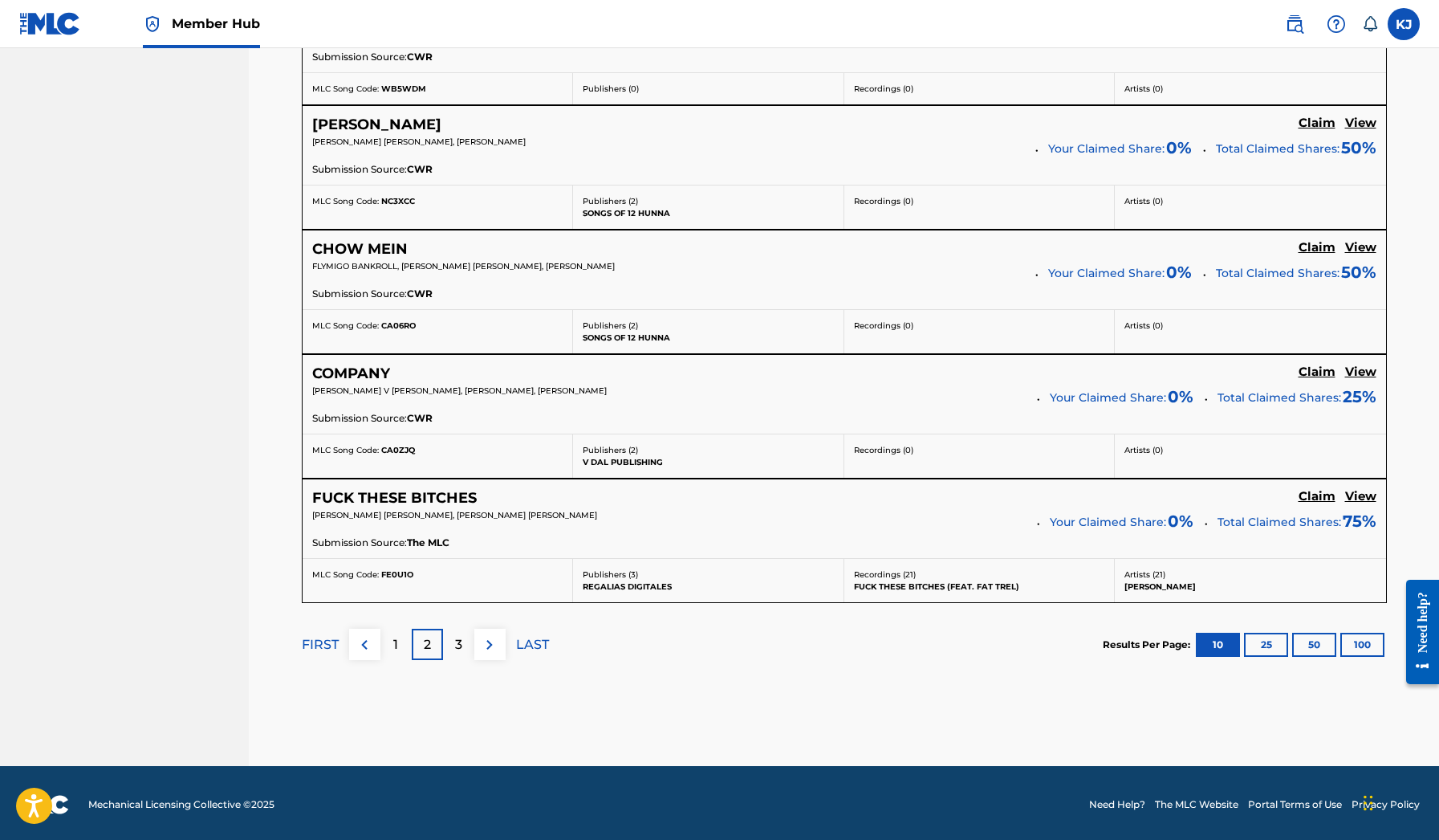
scroll to position [1419, 0]
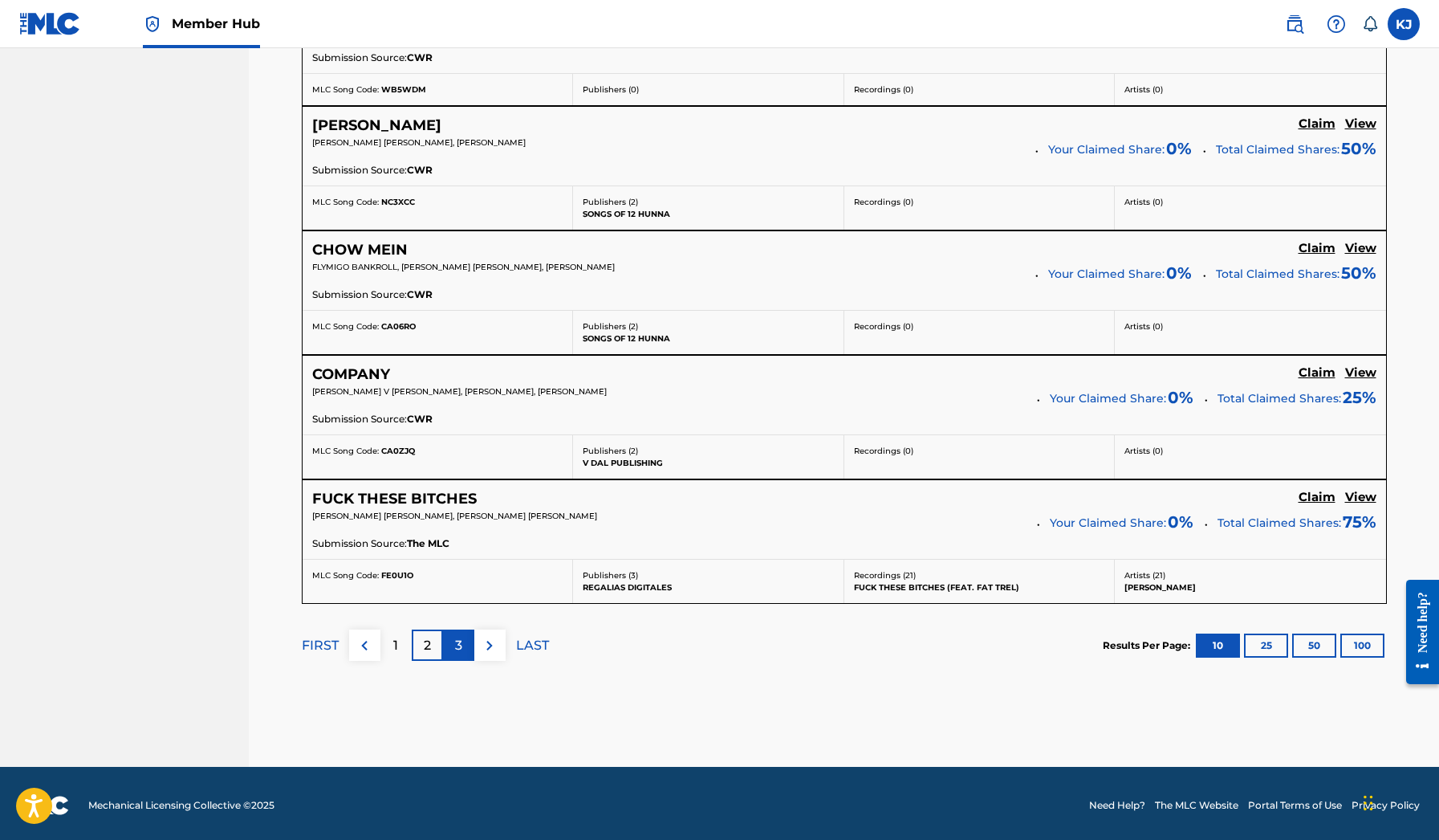
click at [452, 645] on div "3" at bounding box center [459, 645] width 32 height 32
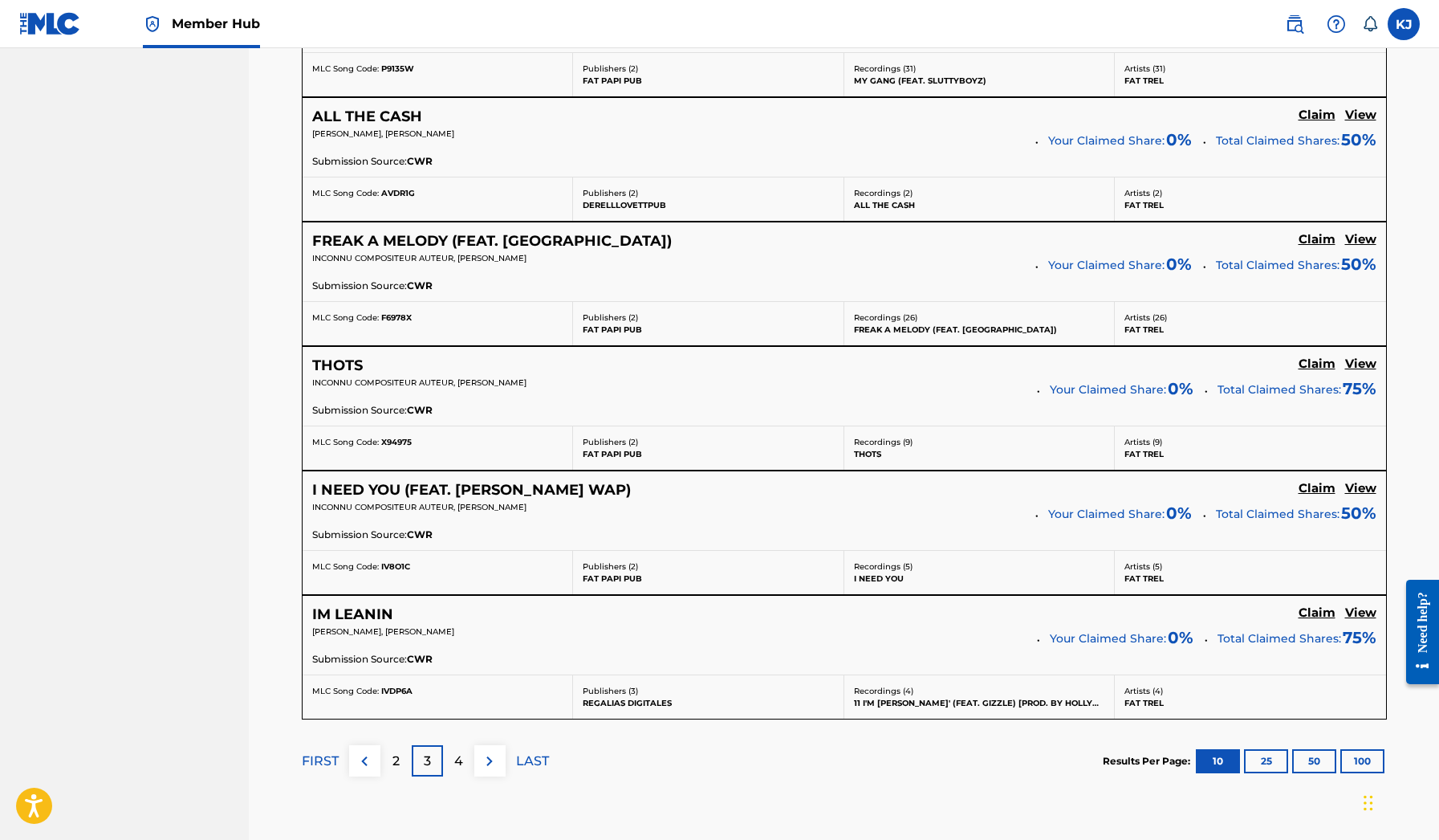
scroll to position [1431, 0]
